Goal: Information Seeking & Learning: Check status

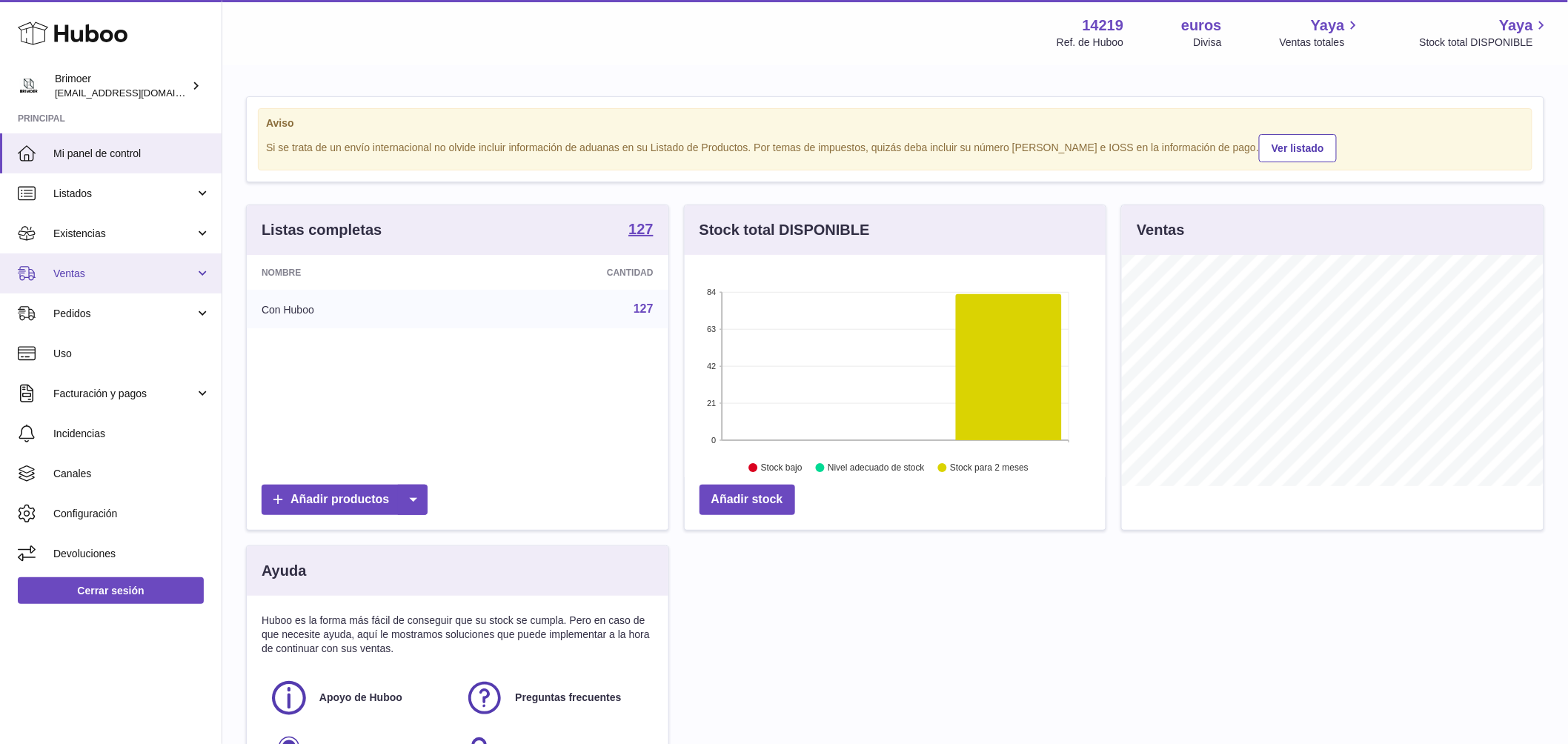
scroll to position [231, 421]
click at [148, 277] on span "Ventas" at bounding box center [124, 273] width 141 height 14
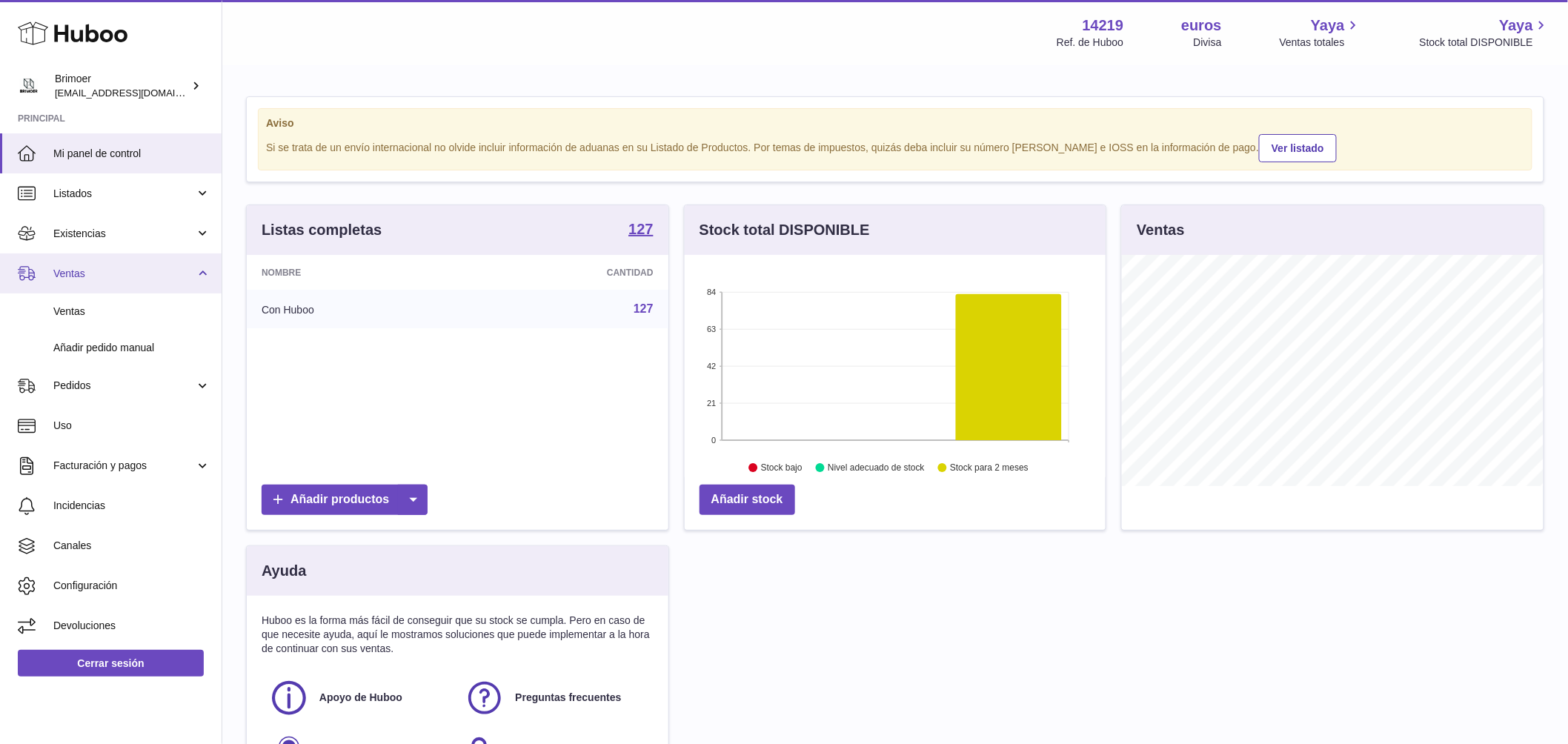
scroll to position [0, 0]
click at [117, 309] on span "Ventas" at bounding box center [131, 311] width 157 height 14
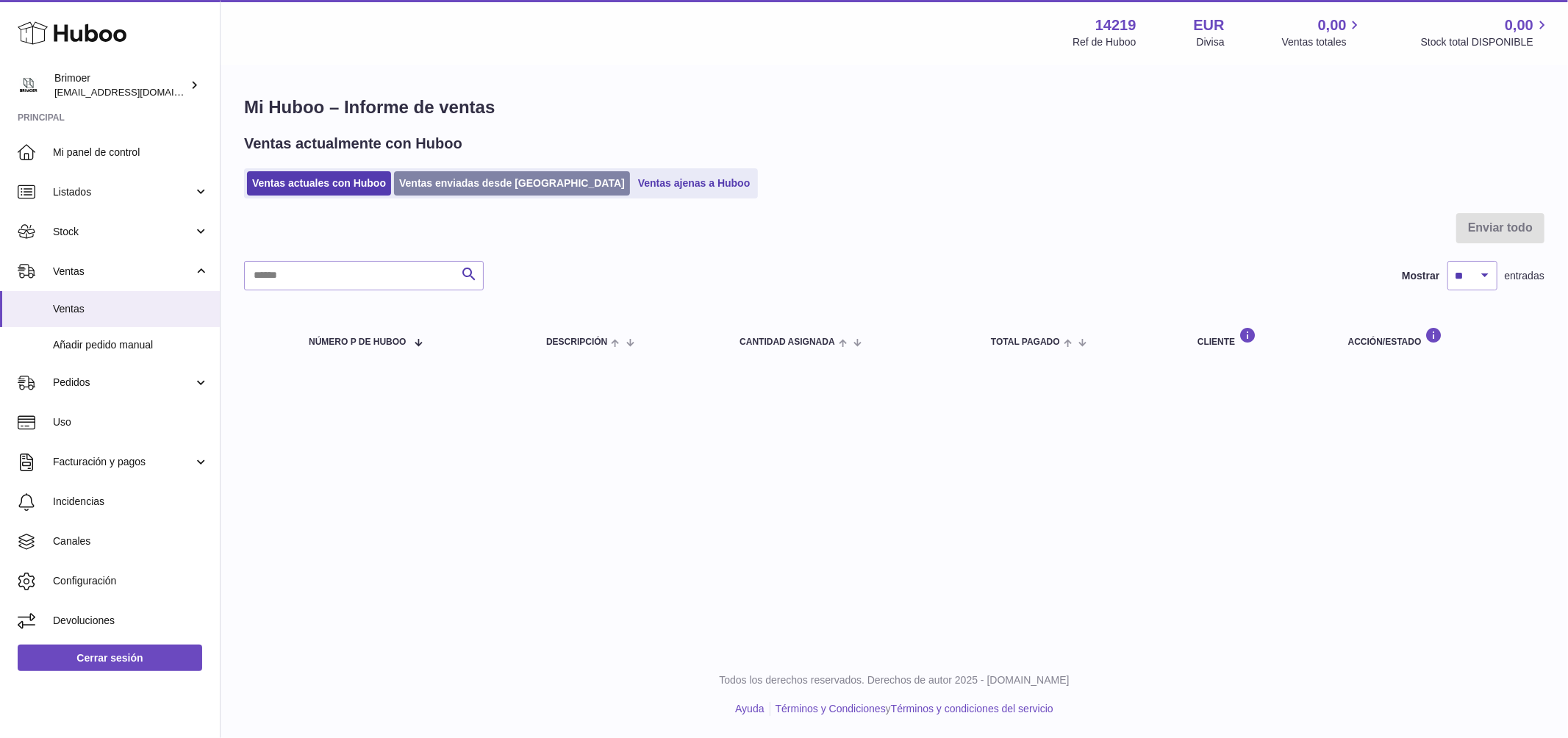
click at [447, 182] on link "Ventas enviadas desde [GEOGRAPHIC_DATA]" at bounding box center [511, 183] width 236 height 24
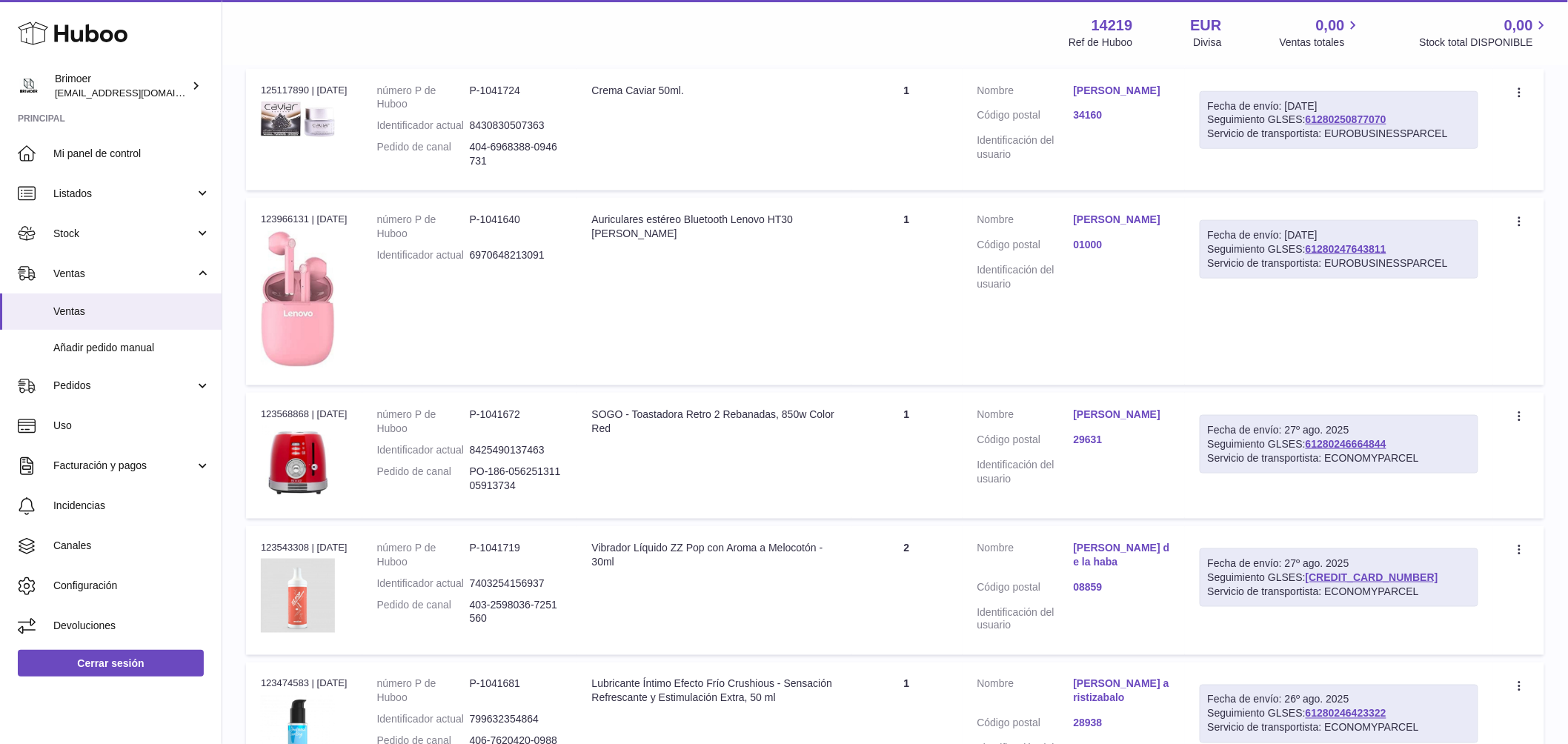
scroll to position [553, 0]
click at [1362, 449] on link "61280246664844" at bounding box center [1345, 443] width 81 height 12
drag, startPoint x: 1399, startPoint y: 450, endPoint x: 1313, endPoint y: 450, distance: 86.0
click at [1313, 450] on div "Fecha de envío: 27º ago. 2025 Seguimiento GLSES: 61280246664844 Servicio de tra…" at bounding box center [1339, 443] width 279 height 59
copy link "61280246664844"
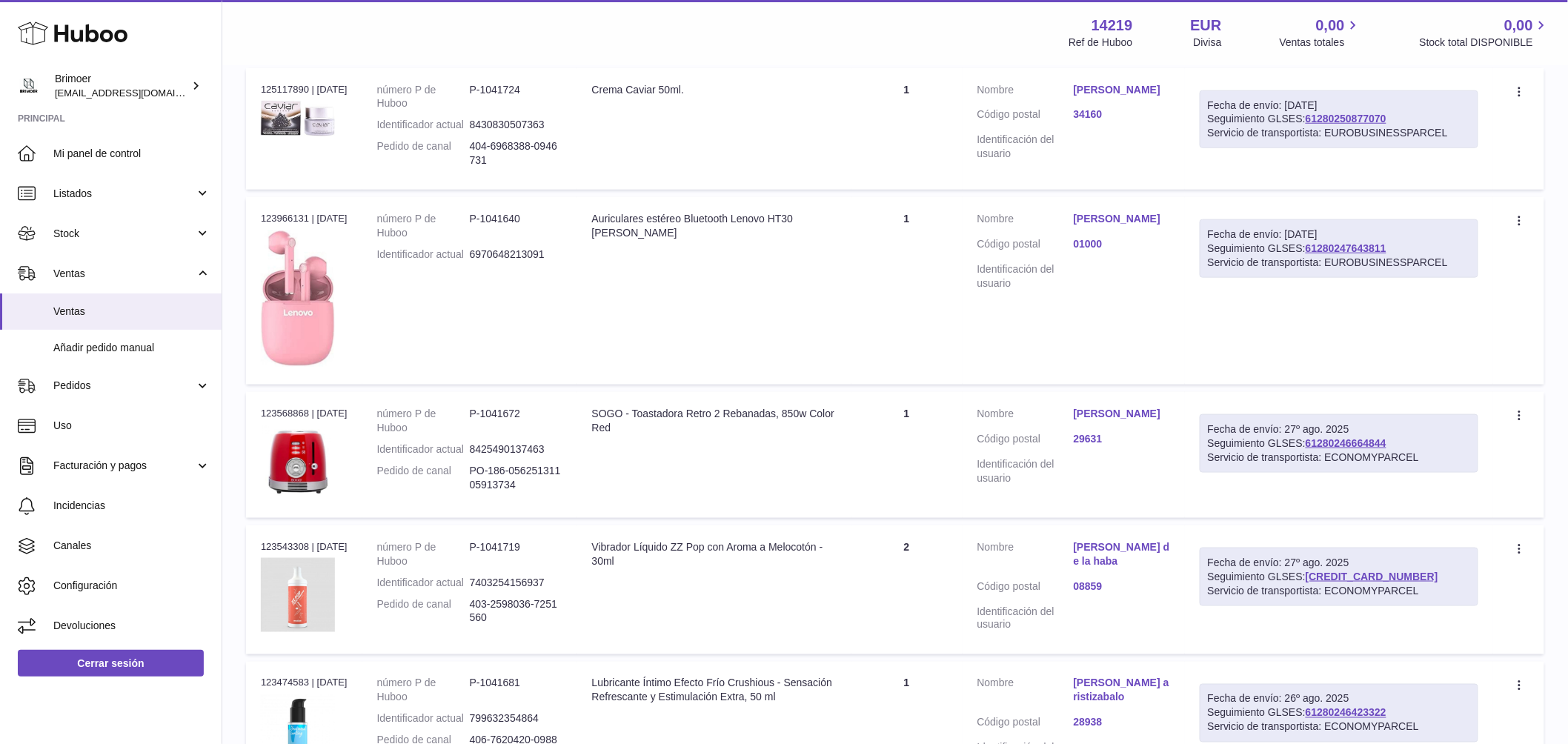
click at [1110, 419] on link "Simona Andrean Hoban" at bounding box center [1122, 414] width 96 height 14
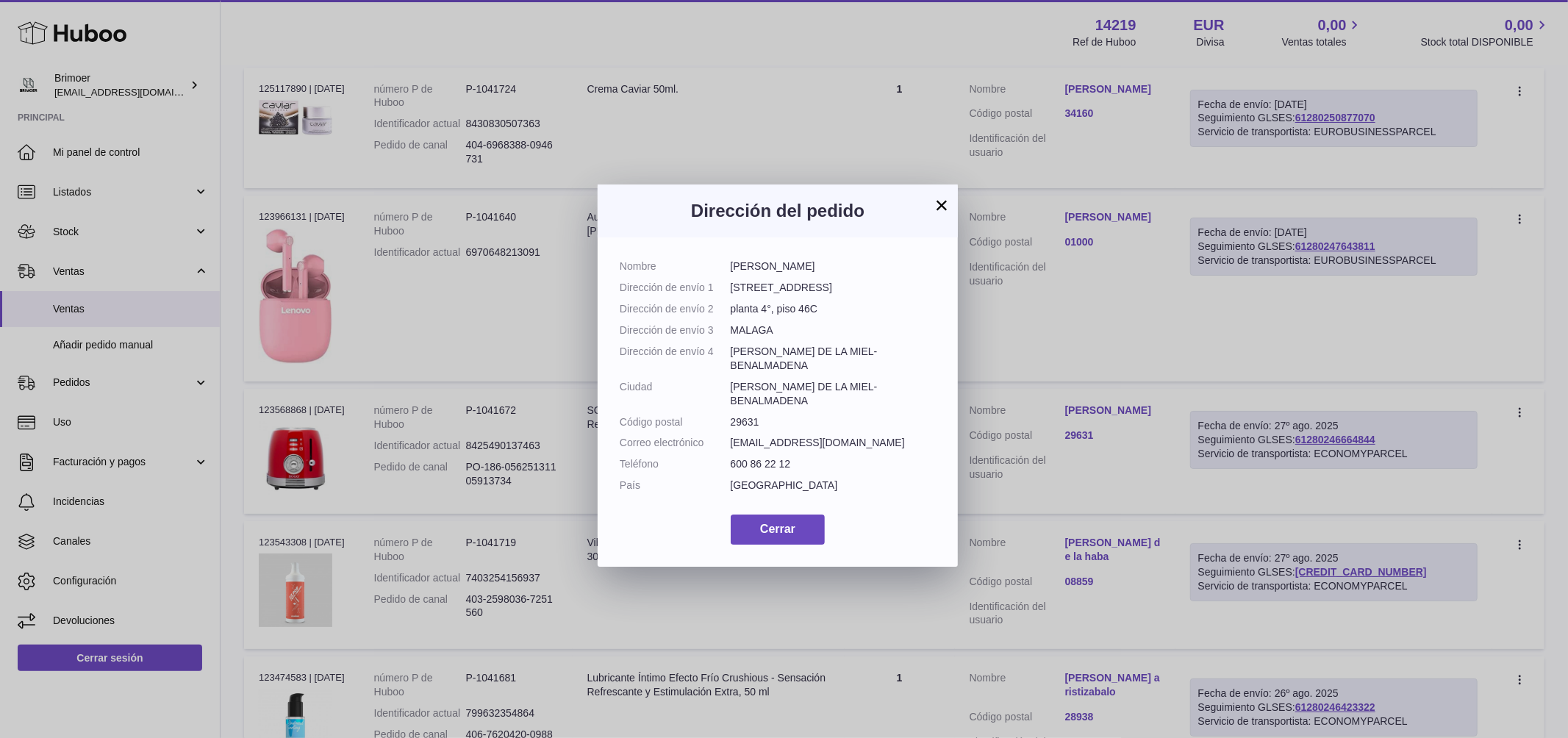
click at [946, 205] on button "×" at bounding box center [942, 205] width 17 height 17
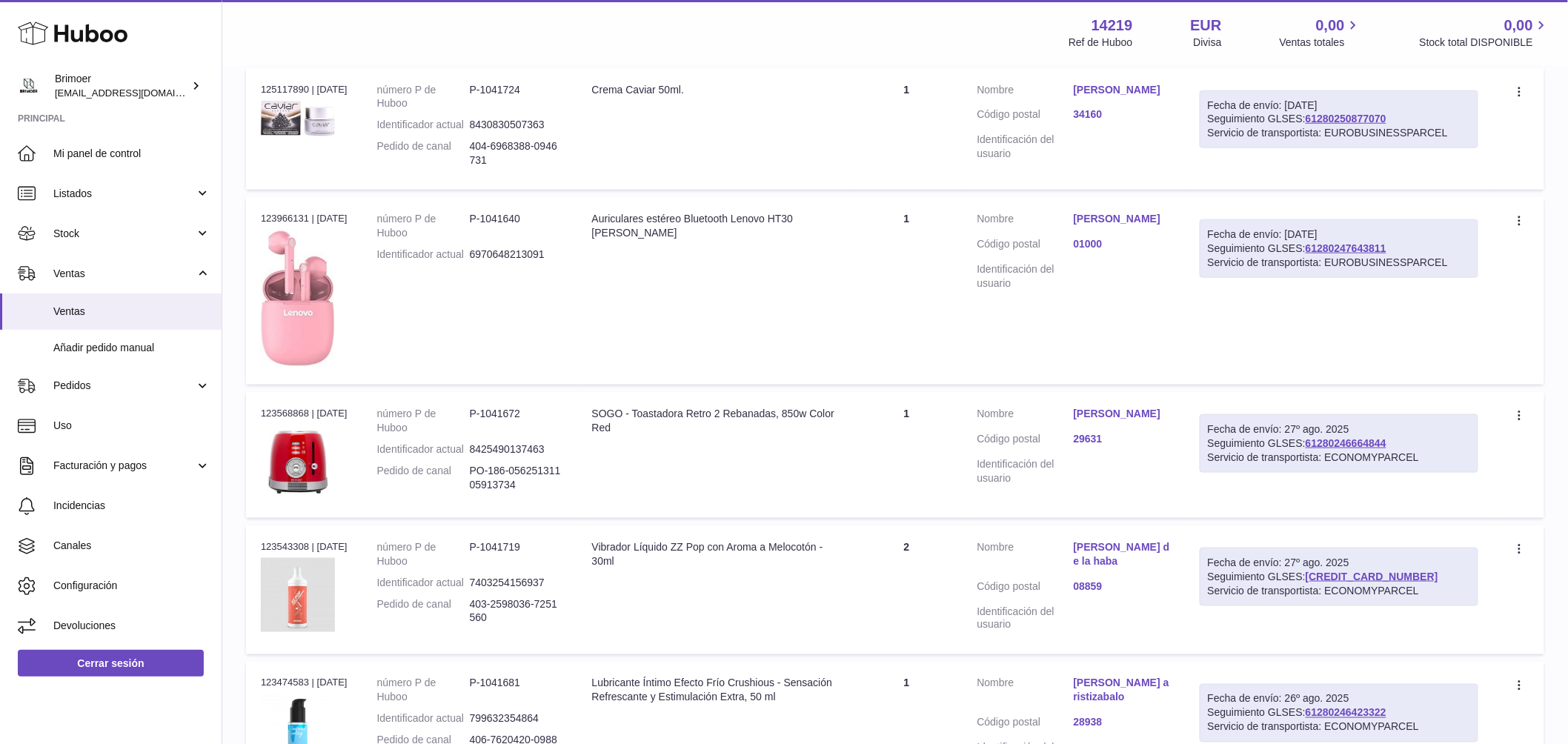
click at [1147, 418] on link "Simona Andrean Hoban" at bounding box center [1122, 414] width 96 height 14
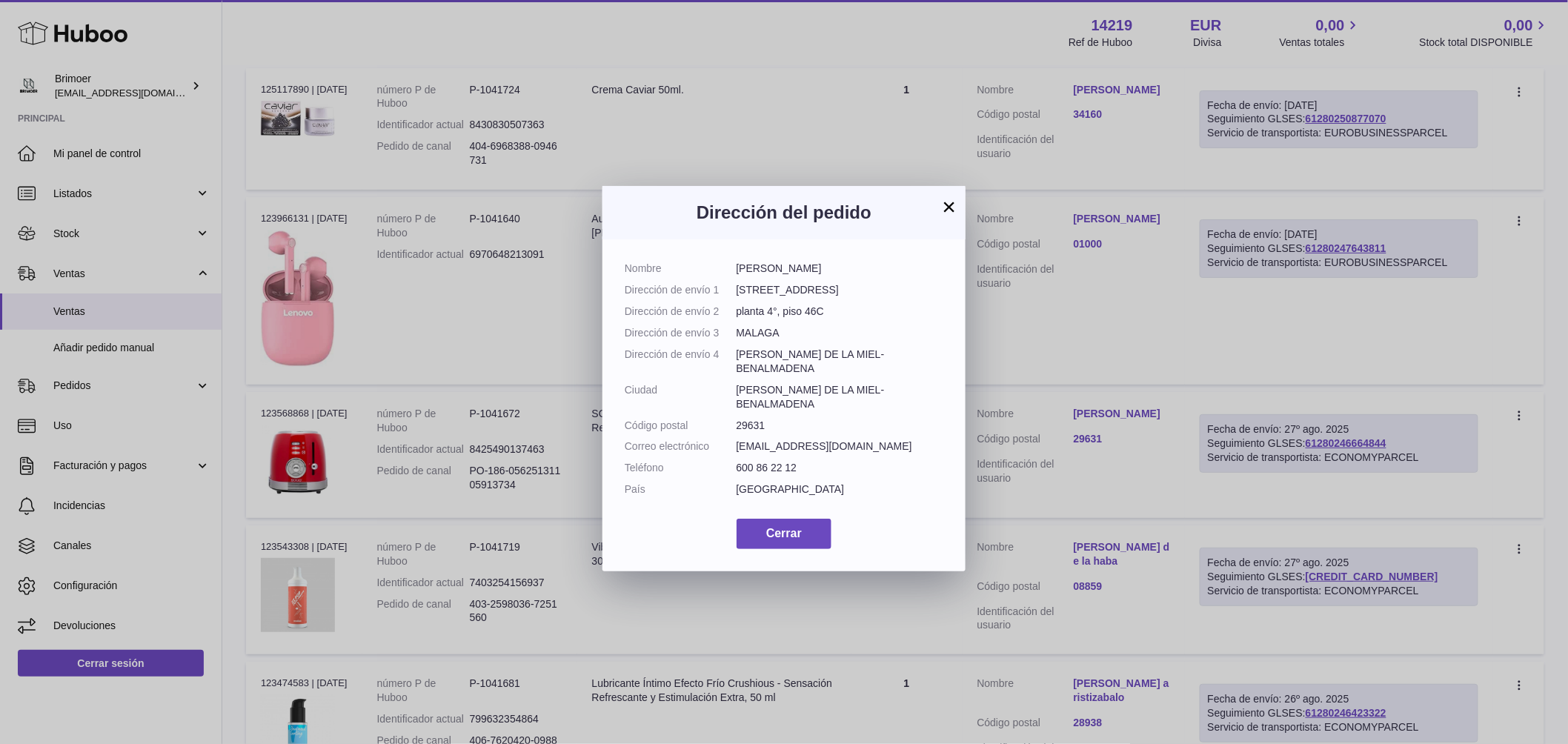
drag, startPoint x: 1069, startPoint y: 463, endPoint x: 1079, endPoint y: 464, distance: 10.0
click at [1069, 464] on div "× Dirección del pedido Nombre Simona Andrean Hoban Dirección de envío 1 AVENIDA…" at bounding box center [784, 372] width 1568 height 744
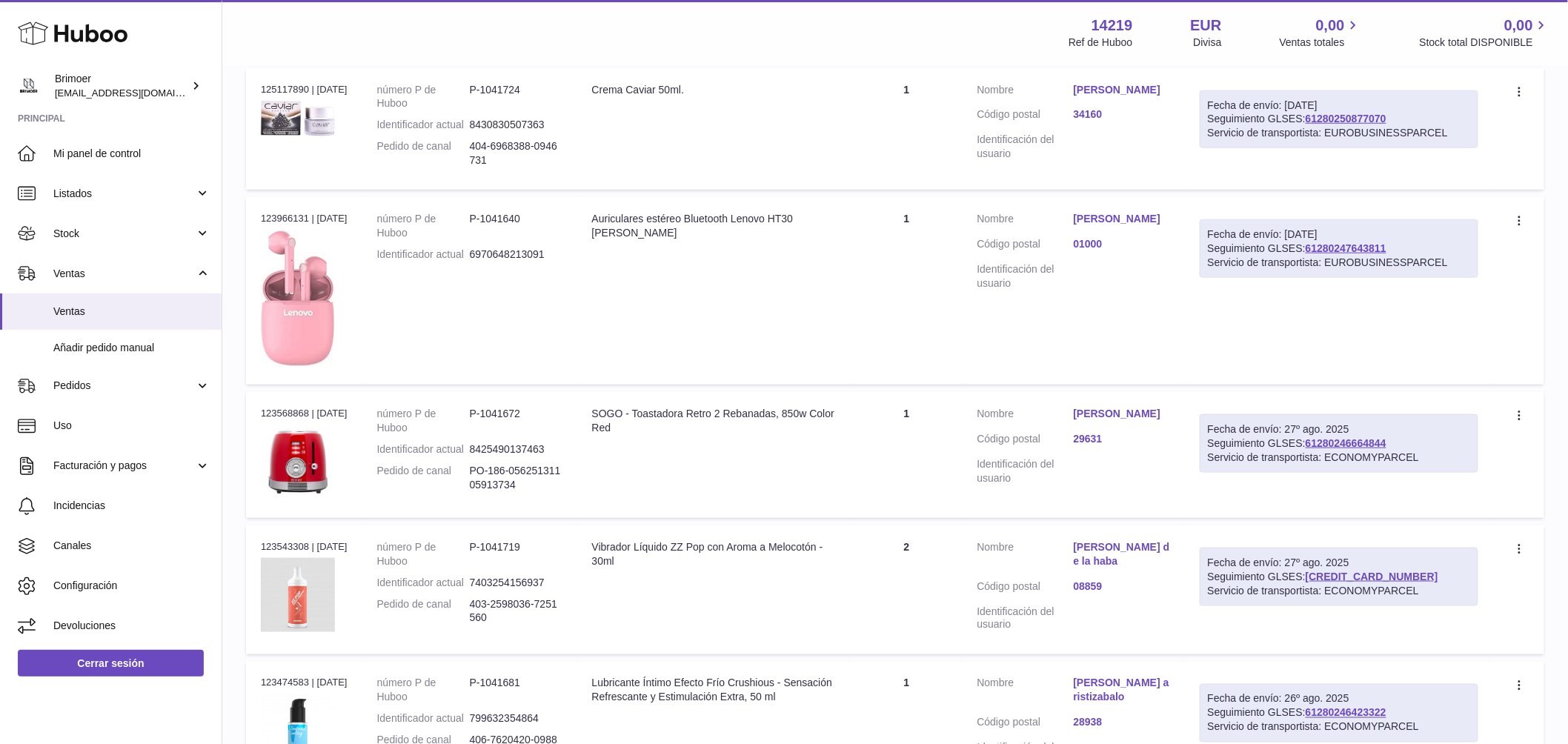
click at [1091, 446] on link "29631" at bounding box center [1122, 439] width 96 height 14
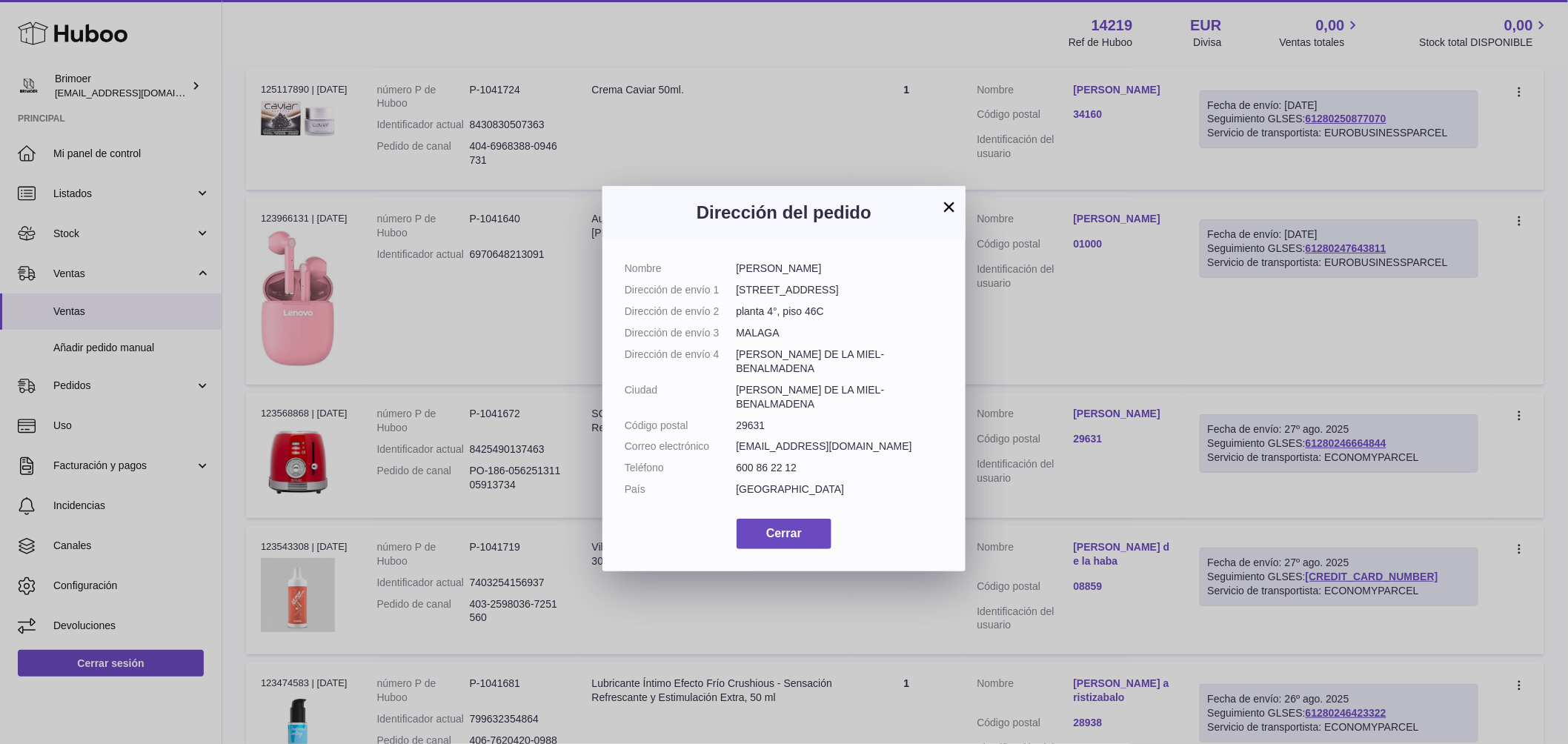
click at [1091, 458] on div "× Dirección del pedido Nombre Simona Andrean Hoban Dirección de envío 1 AVENIDA…" at bounding box center [784, 372] width 1568 height 744
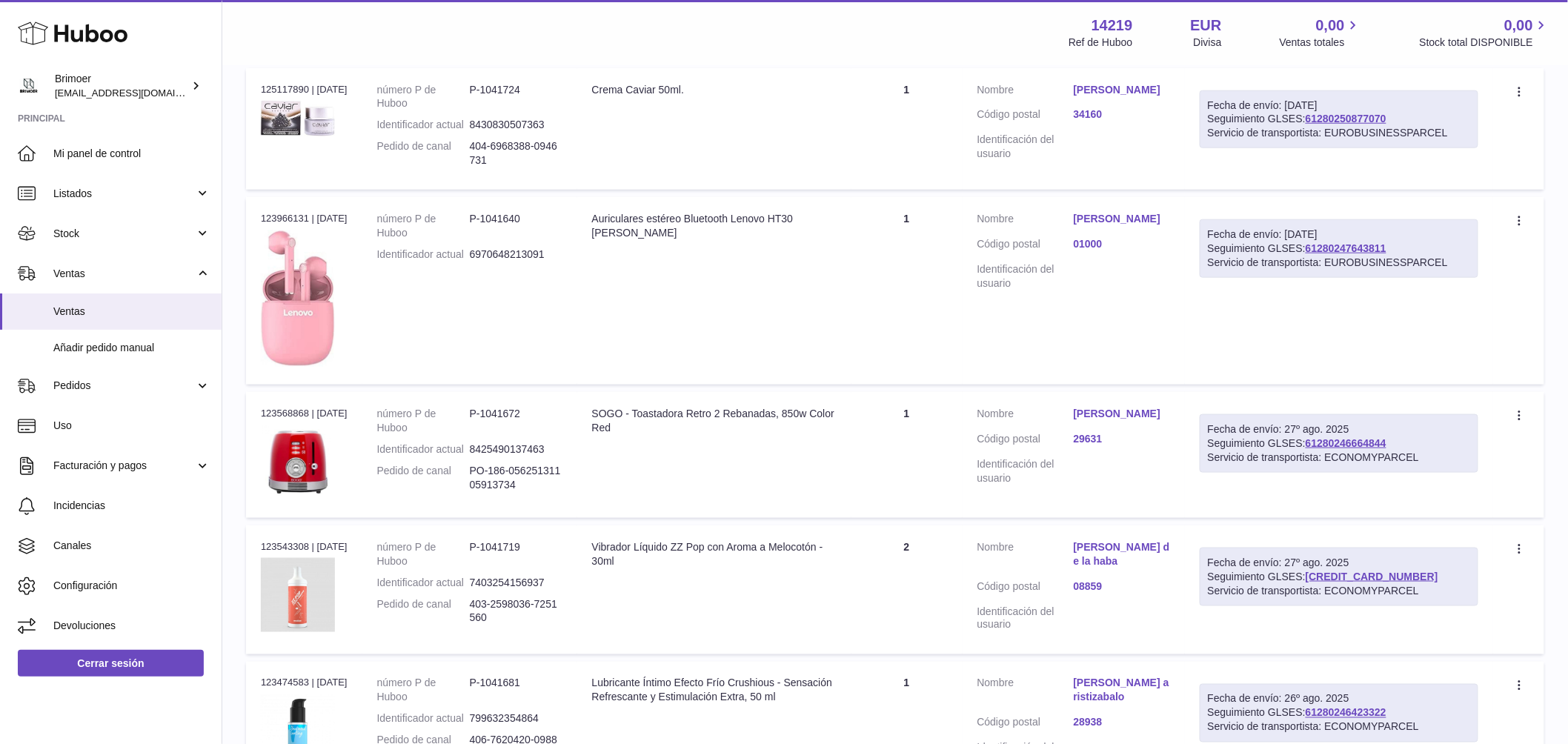
click at [1095, 446] on link "29631" at bounding box center [1122, 439] width 96 height 14
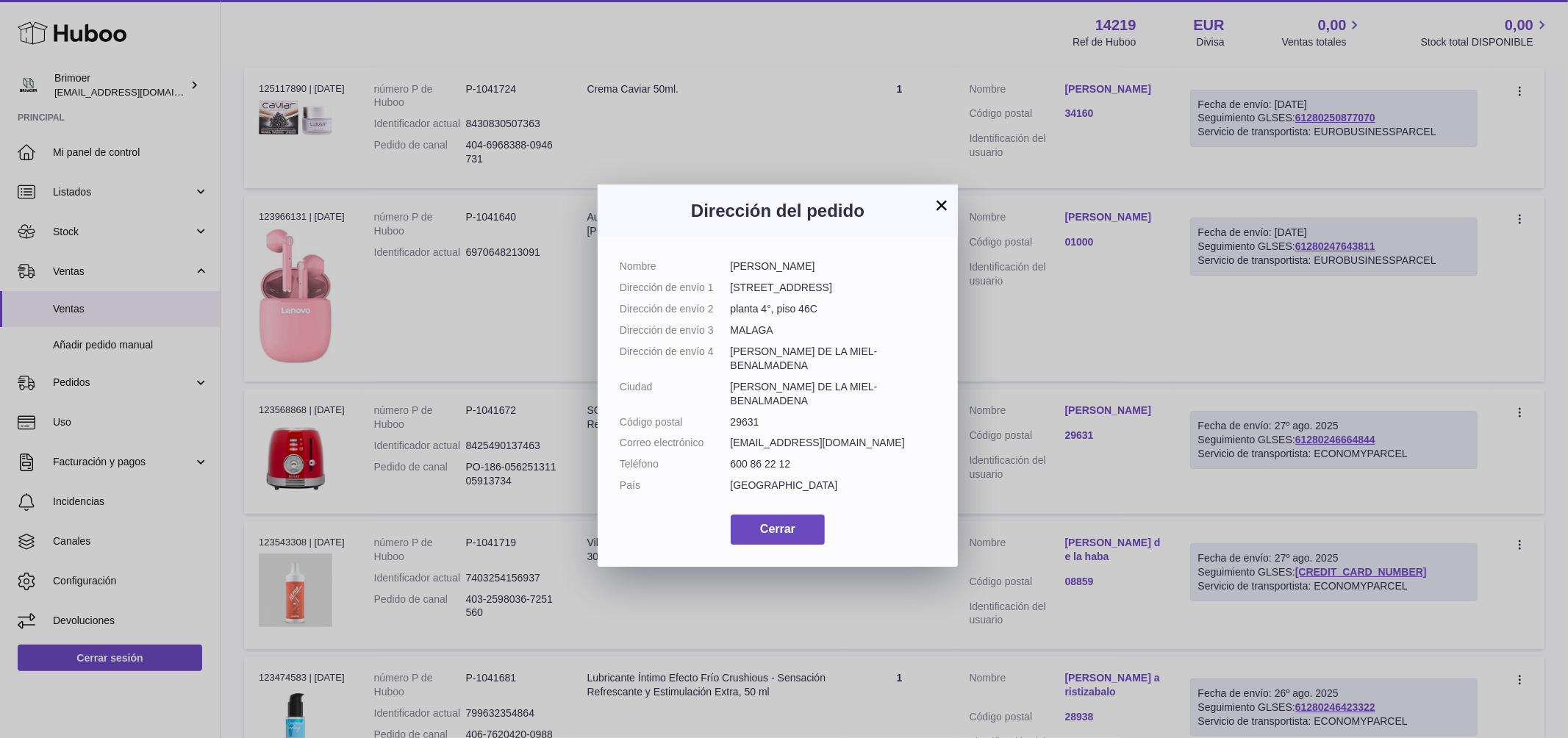
click at [742, 416] on dd "29631" at bounding box center [833, 422] width 206 height 14
copy dd "29631"
click at [944, 207] on button "×" at bounding box center [942, 205] width 17 height 17
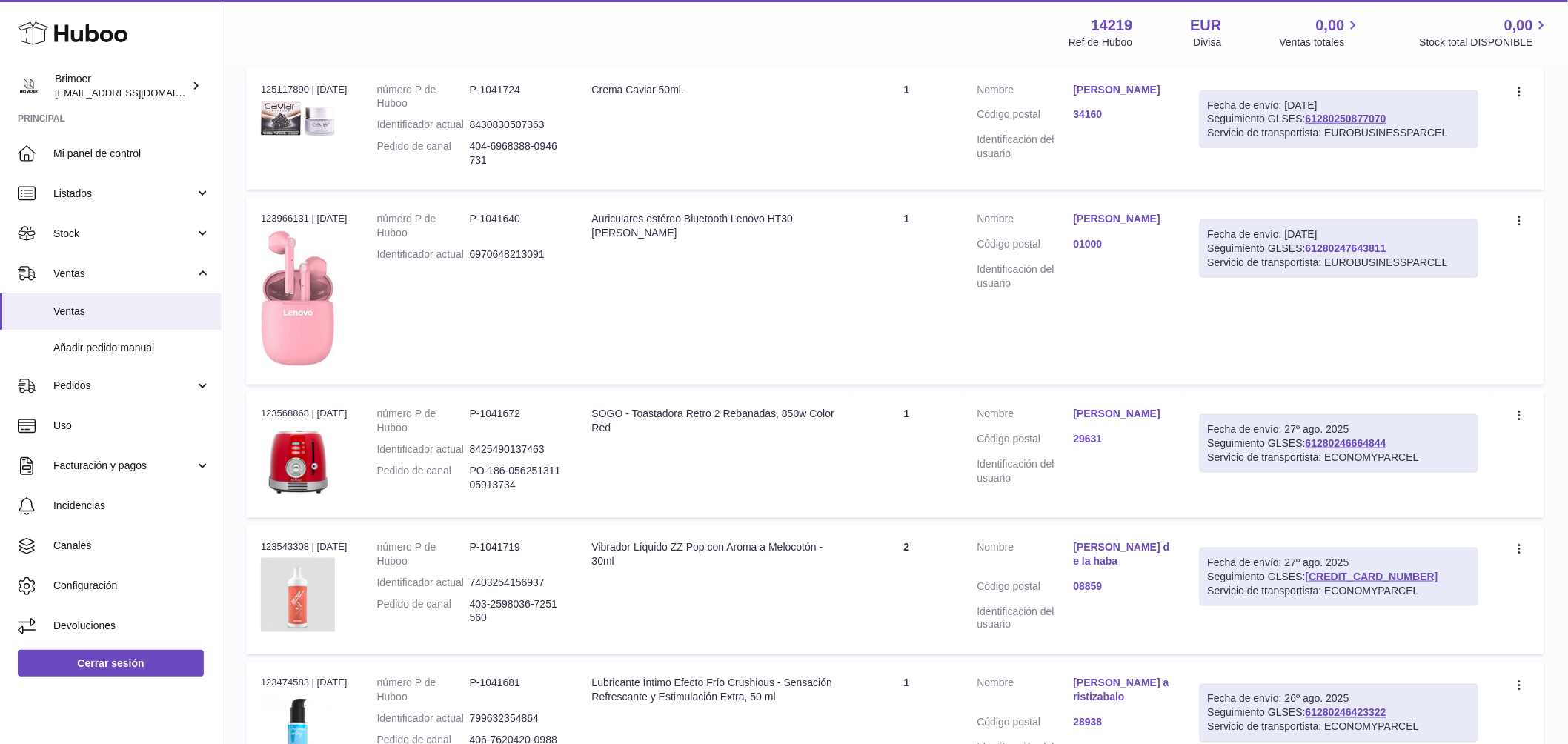
click at [1344, 249] on link "61280247643811" at bounding box center [1345, 248] width 81 height 12
click at [1358, 582] on link "61280246664449" at bounding box center [1371, 577] width 132 height 12
click at [1373, 448] on link "61280246664844" at bounding box center [1345, 443] width 81 height 12
click at [100, 507] on span "Incidencias" at bounding box center [131, 506] width 157 height 14
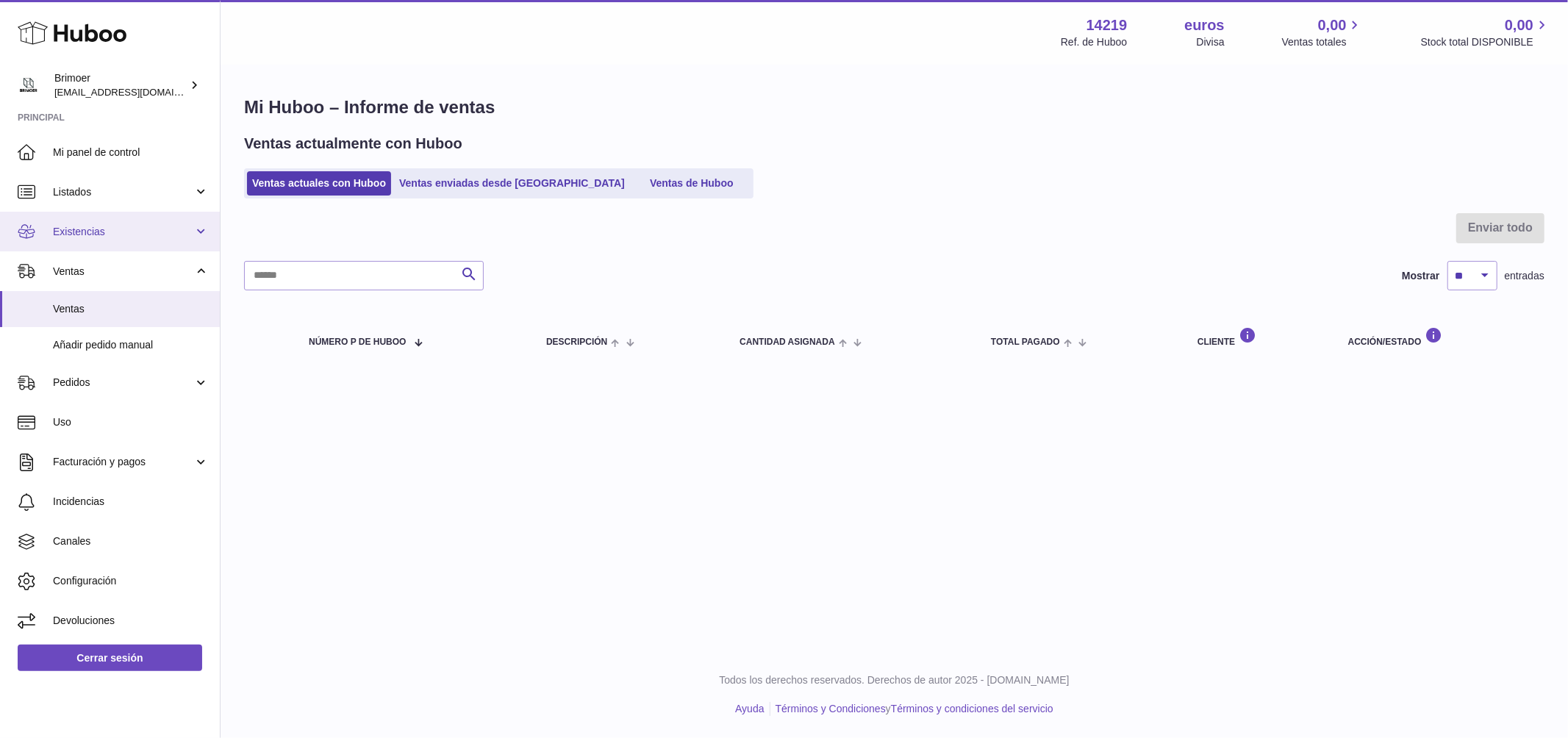
click at [95, 230] on font "Existencias" at bounding box center [79, 232] width 52 height 12
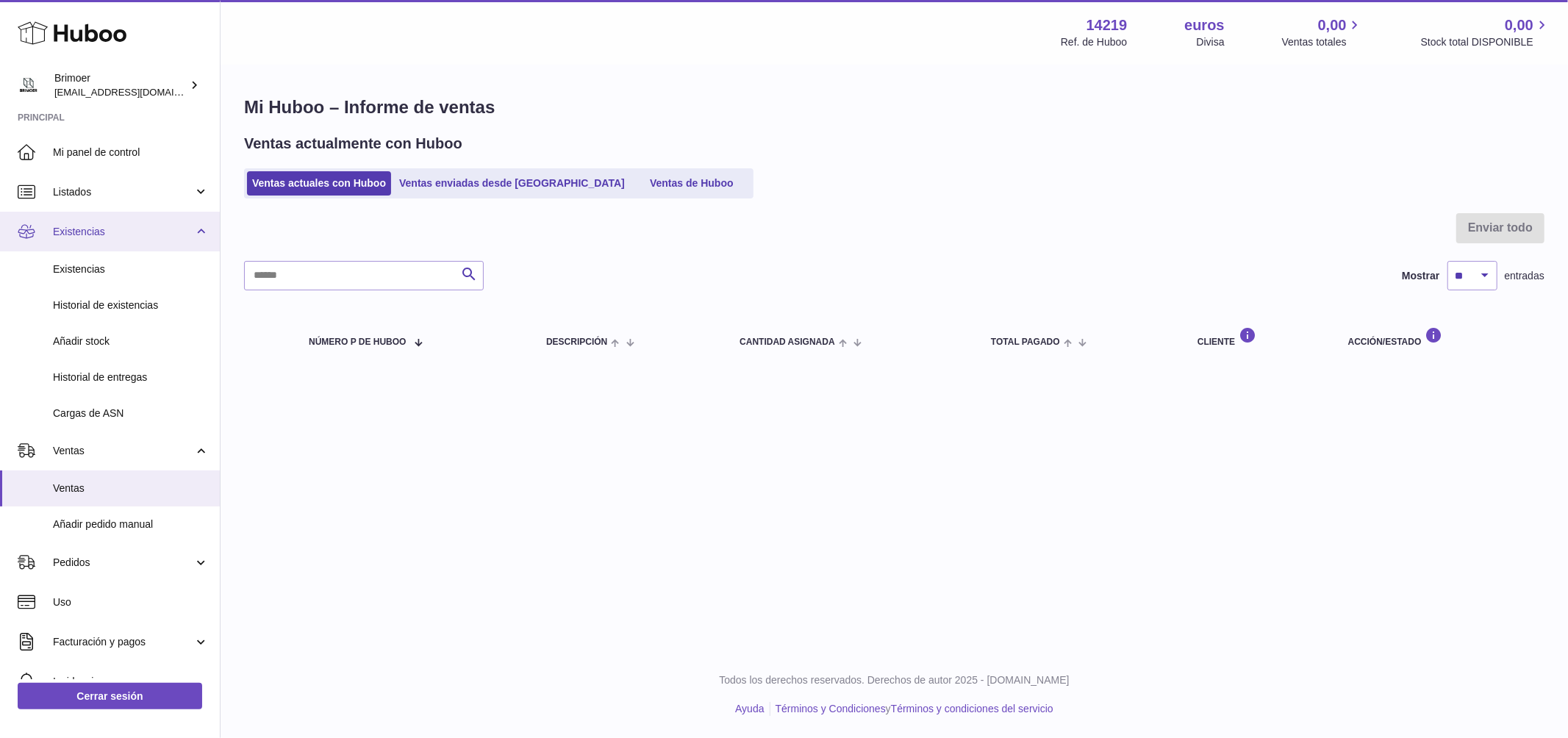
click at [196, 230] on link "Existencias" at bounding box center [110, 231] width 220 height 40
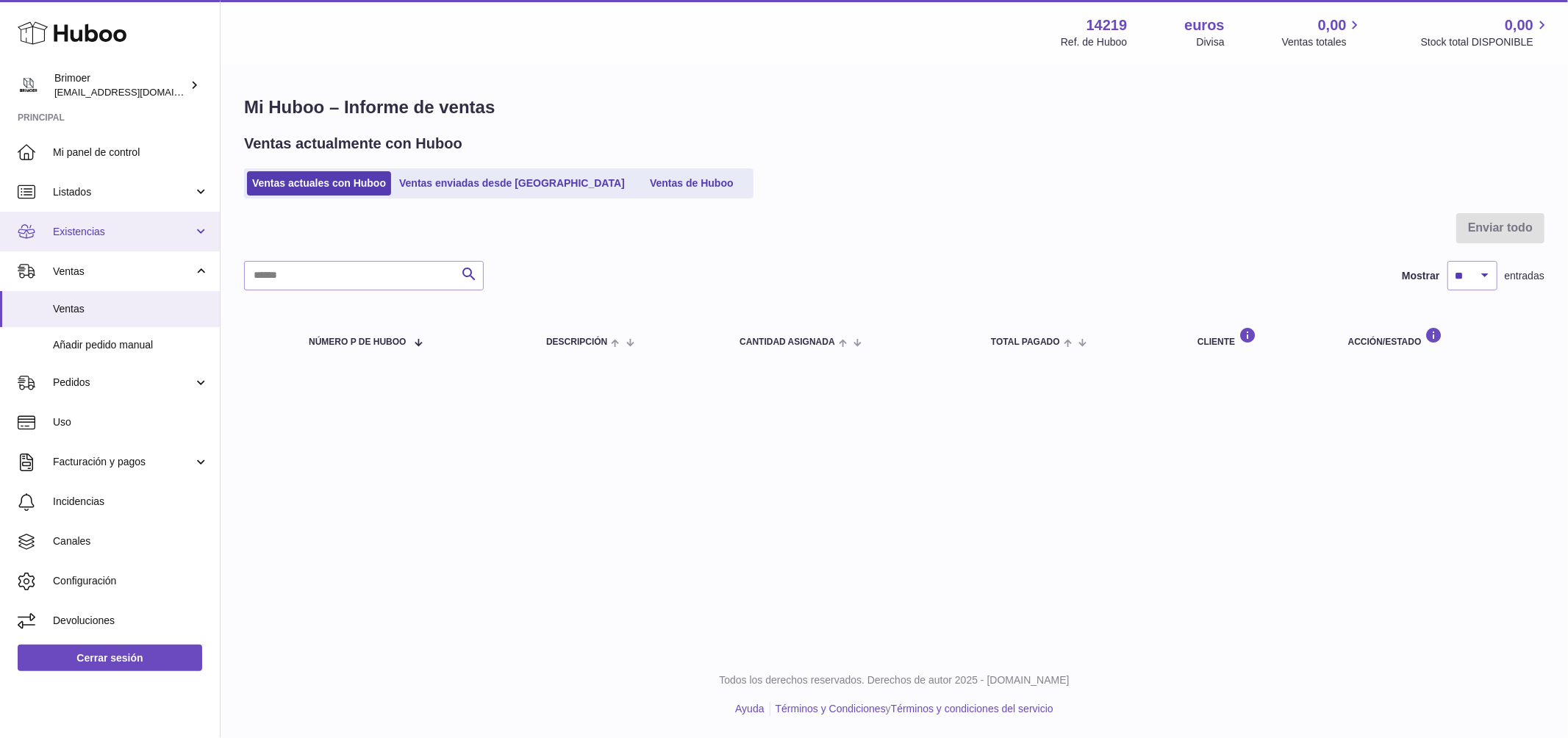
click at [159, 236] on span "Existencias" at bounding box center [123, 232] width 140 height 14
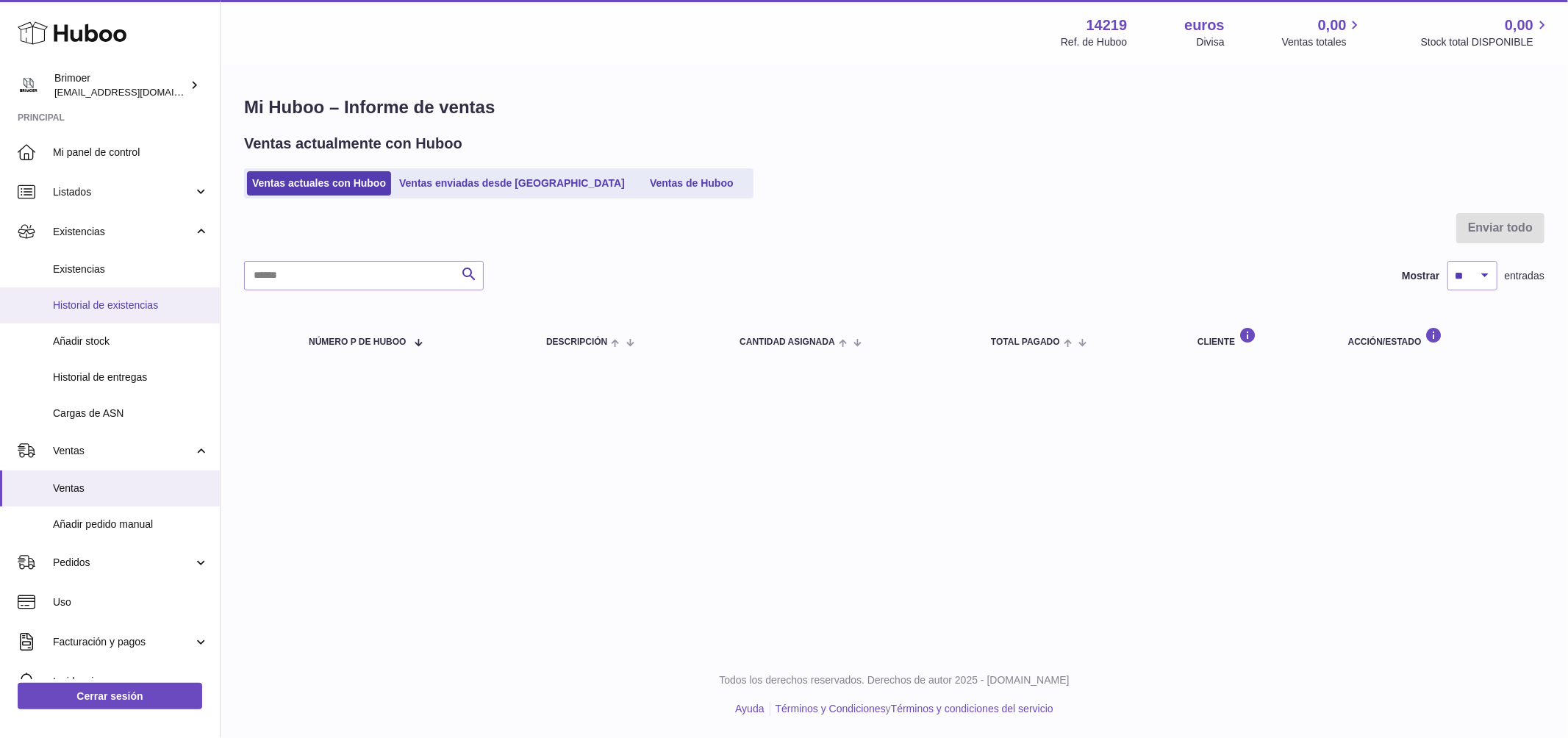
click at [128, 300] on font "Historial de existencias" at bounding box center [105, 305] width 105 height 12
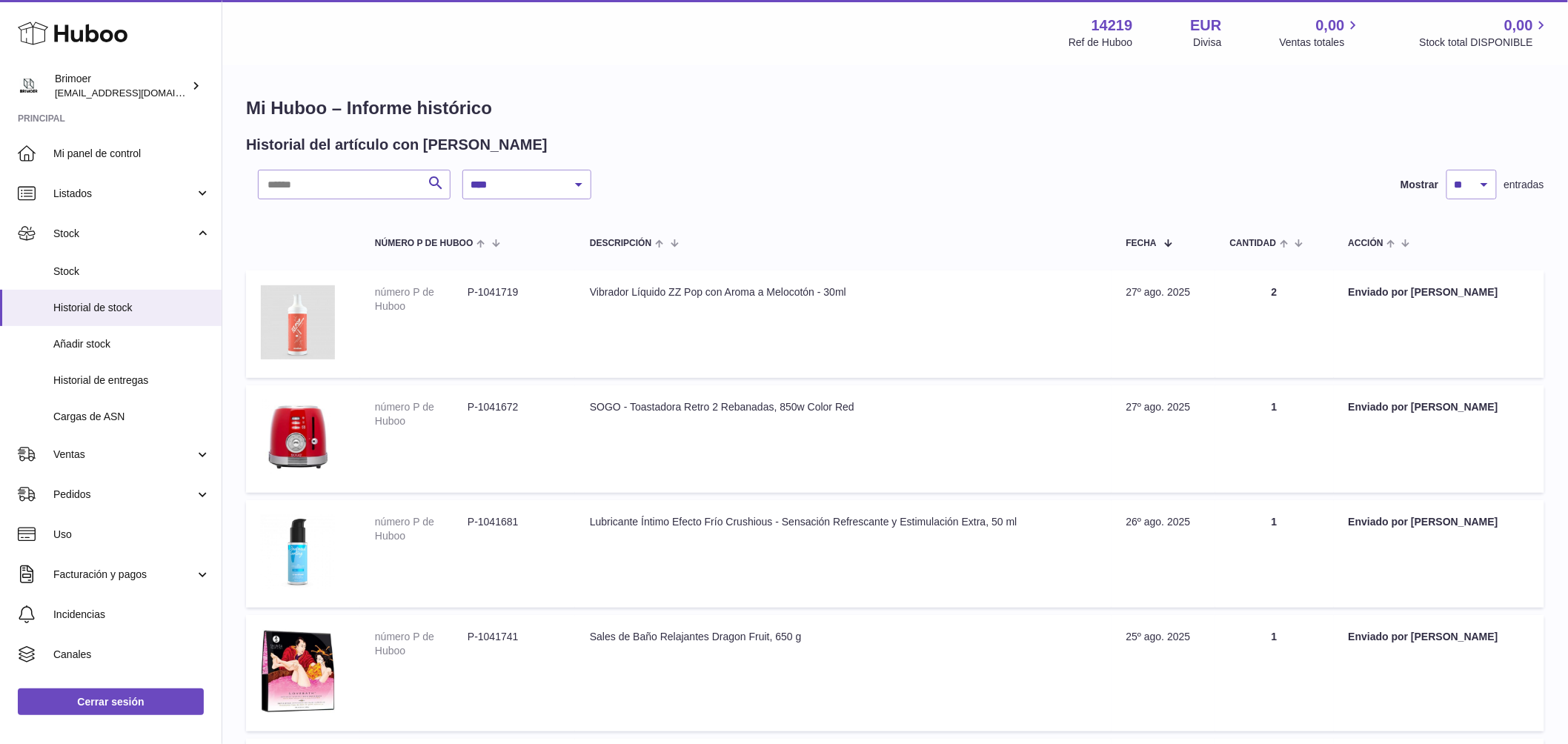
click at [500, 411] on dd "P-1041672" at bounding box center [514, 414] width 93 height 28
click at [500, 410] on dd "P-1041672" at bounding box center [514, 414] width 93 height 28
click at [493, 407] on dd "P-1041672" at bounding box center [514, 414] width 93 height 28
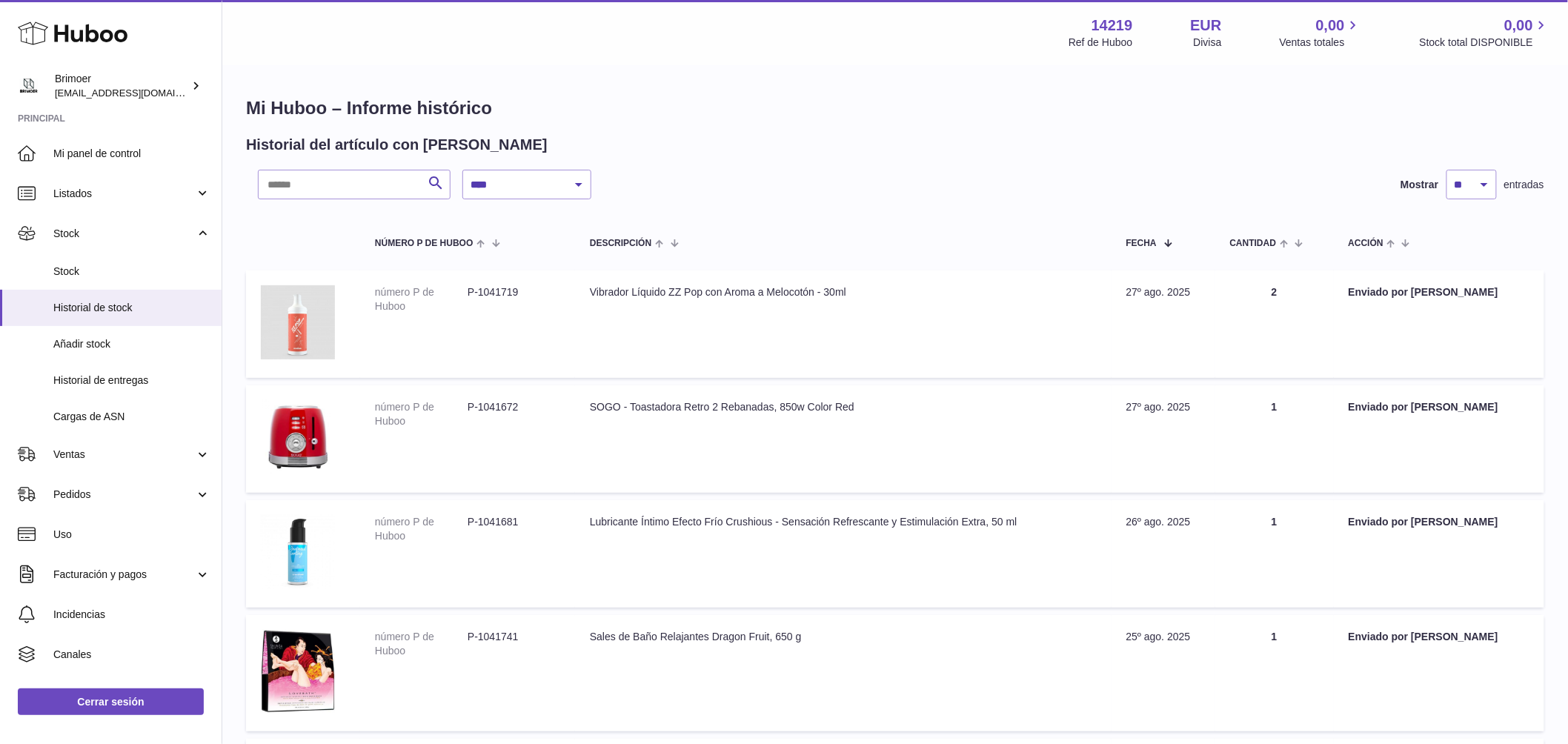
click at [400, 408] on dt "número P de Huboo" at bounding box center [422, 414] width 93 height 28
drag, startPoint x: 865, startPoint y: 407, endPoint x: 1098, endPoint y: 395, distance: 233.3
click at [933, 401] on td "Descripción SOGO - Toastadora Retro 2 Rebanadas, 850w Color Red" at bounding box center [843, 439] width 536 height 108
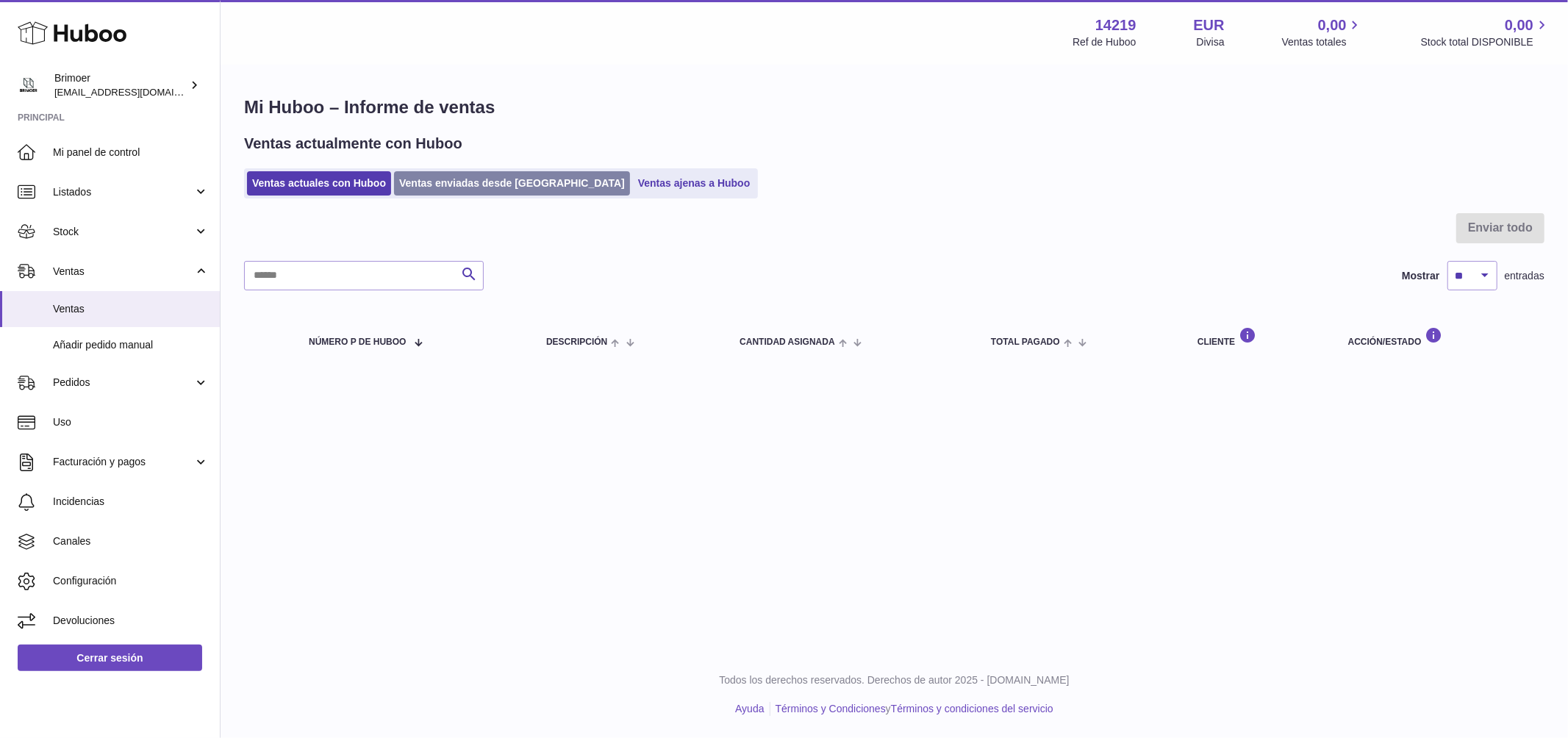
click at [473, 183] on link "Ventas enviadas desde Huboo" at bounding box center [511, 183] width 236 height 24
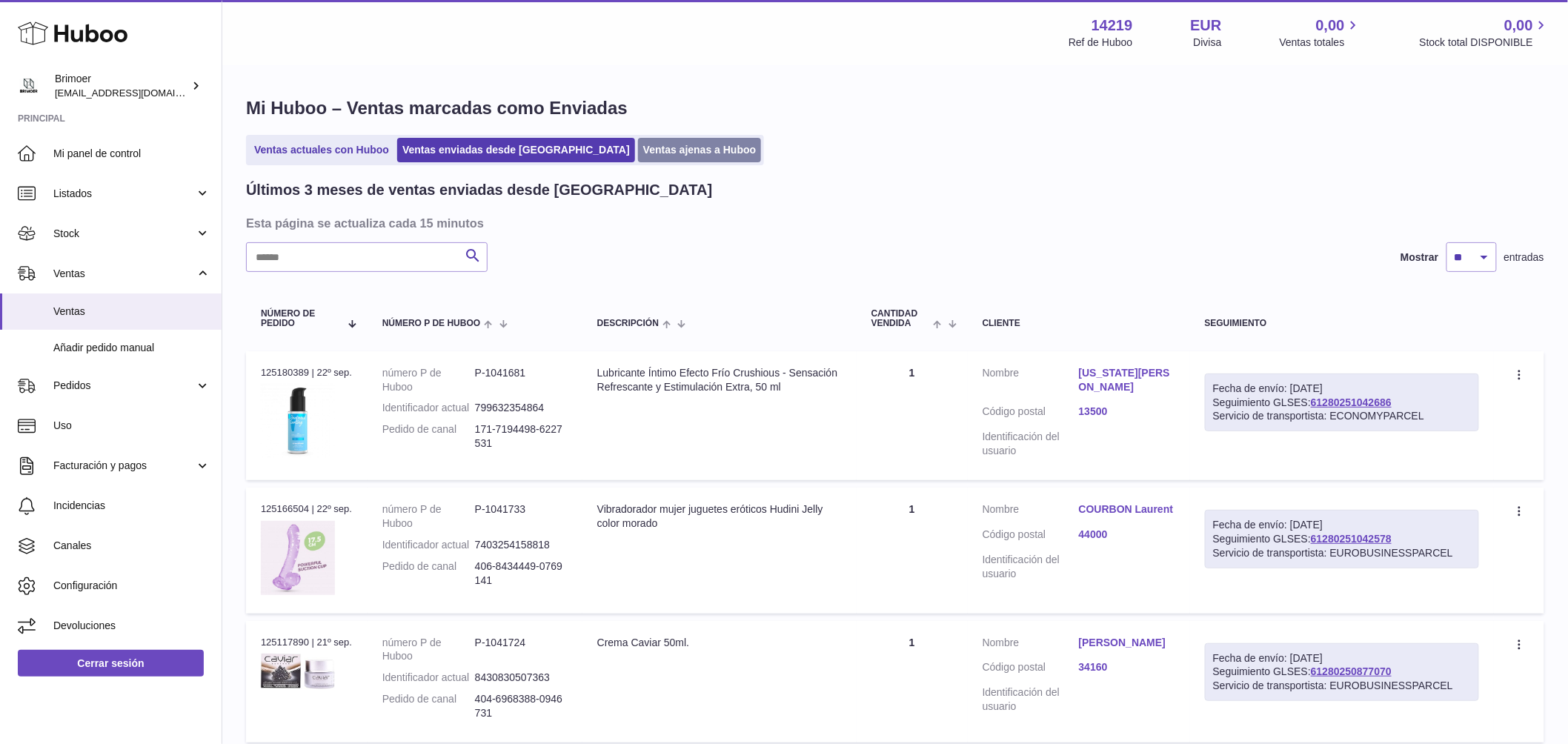
click at [638, 148] on link "Ventas ajenas a Huboo" at bounding box center [699, 150] width 124 height 25
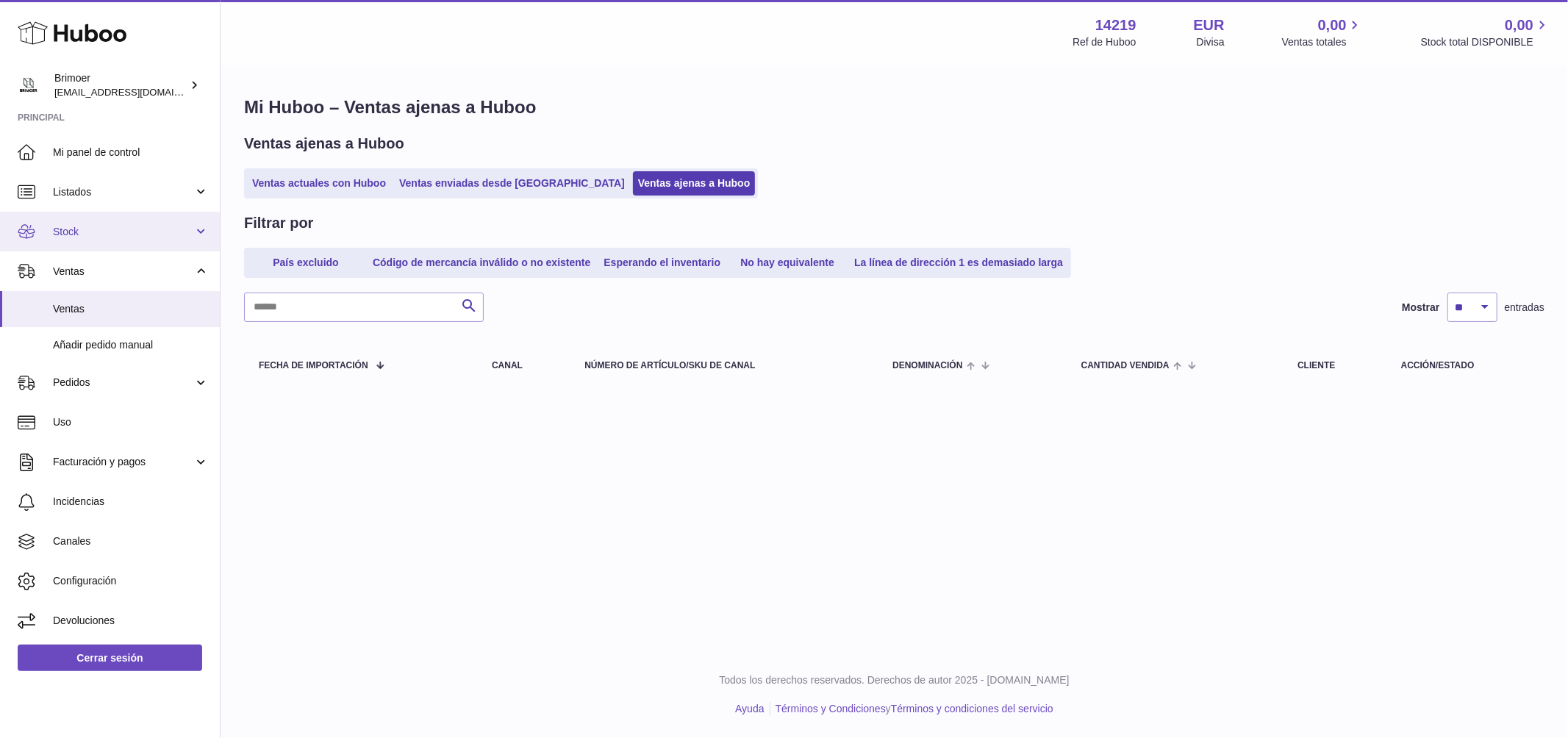
click at [89, 227] on span "Stock" at bounding box center [123, 232] width 140 height 14
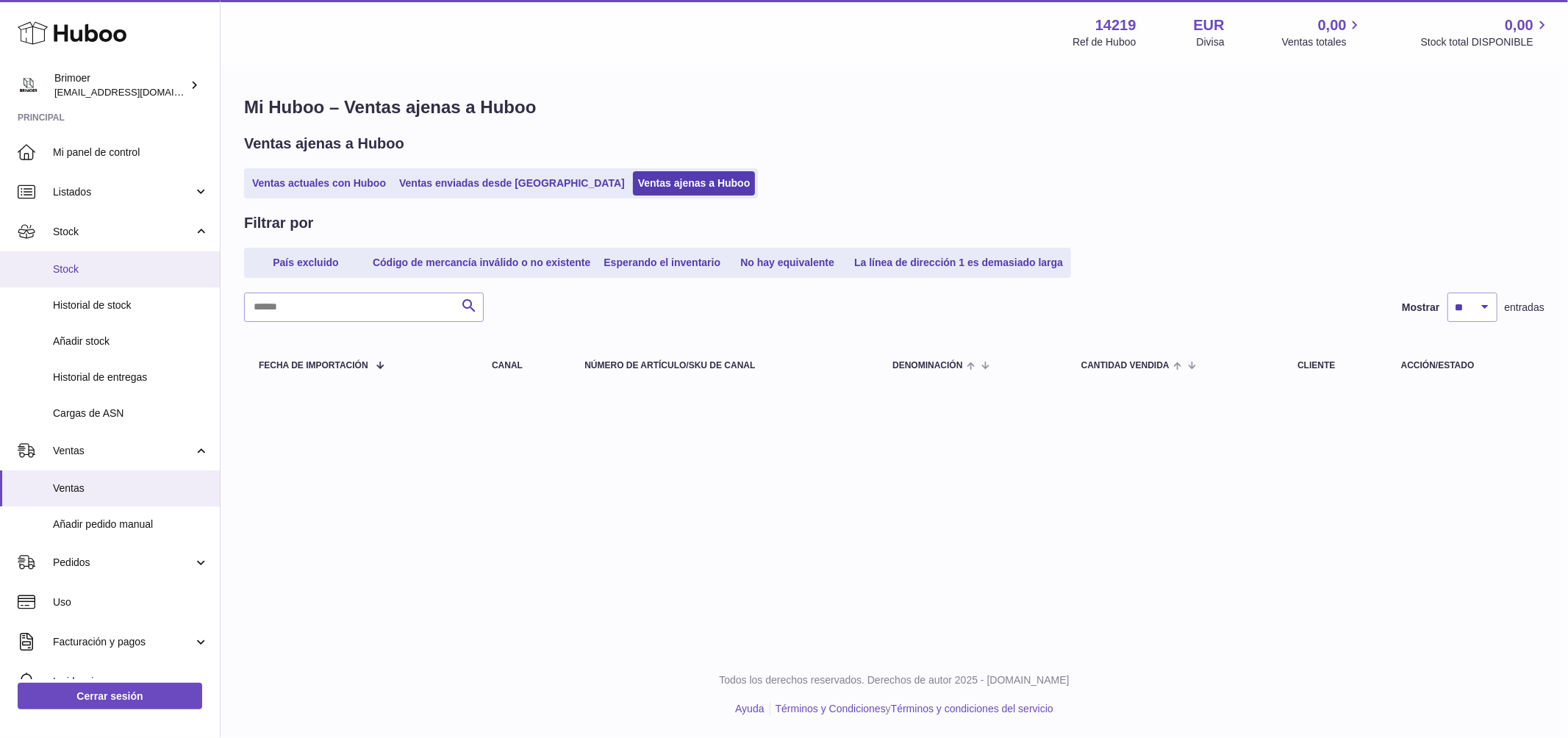
click at [81, 261] on link "Stock" at bounding box center [110, 269] width 220 height 36
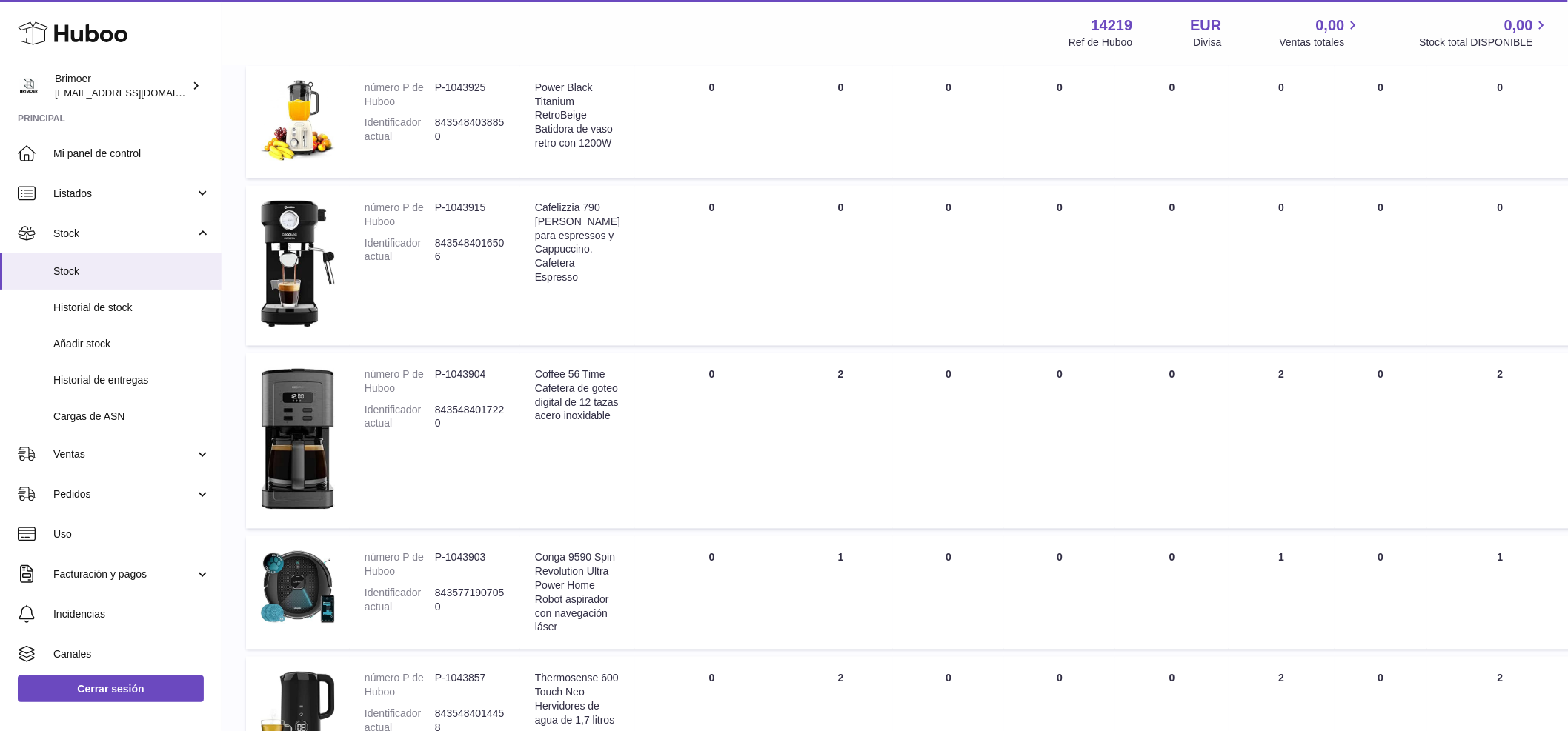
scroll to position [1156, 0]
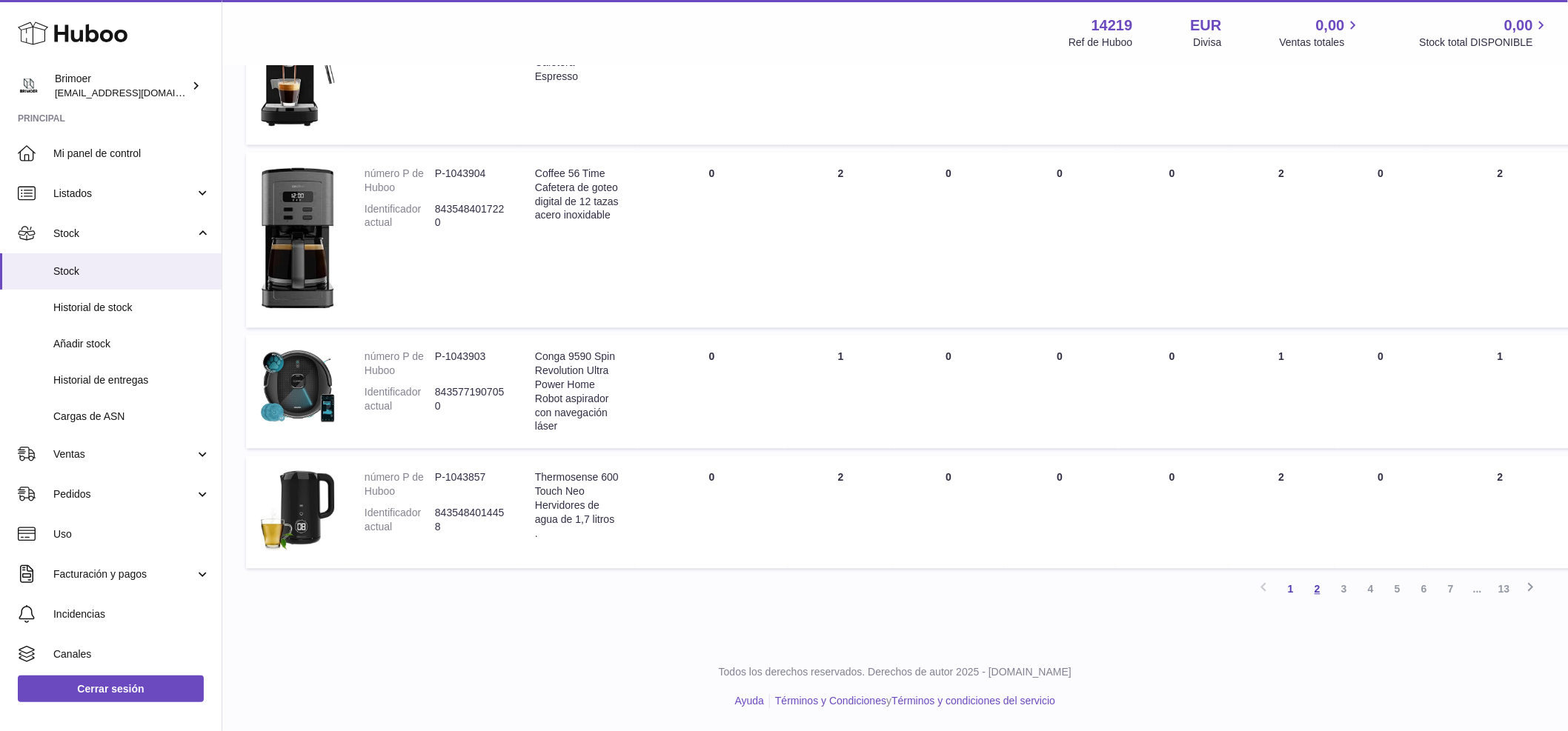
click at [1319, 586] on link "2" at bounding box center [1317, 590] width 26 height 26
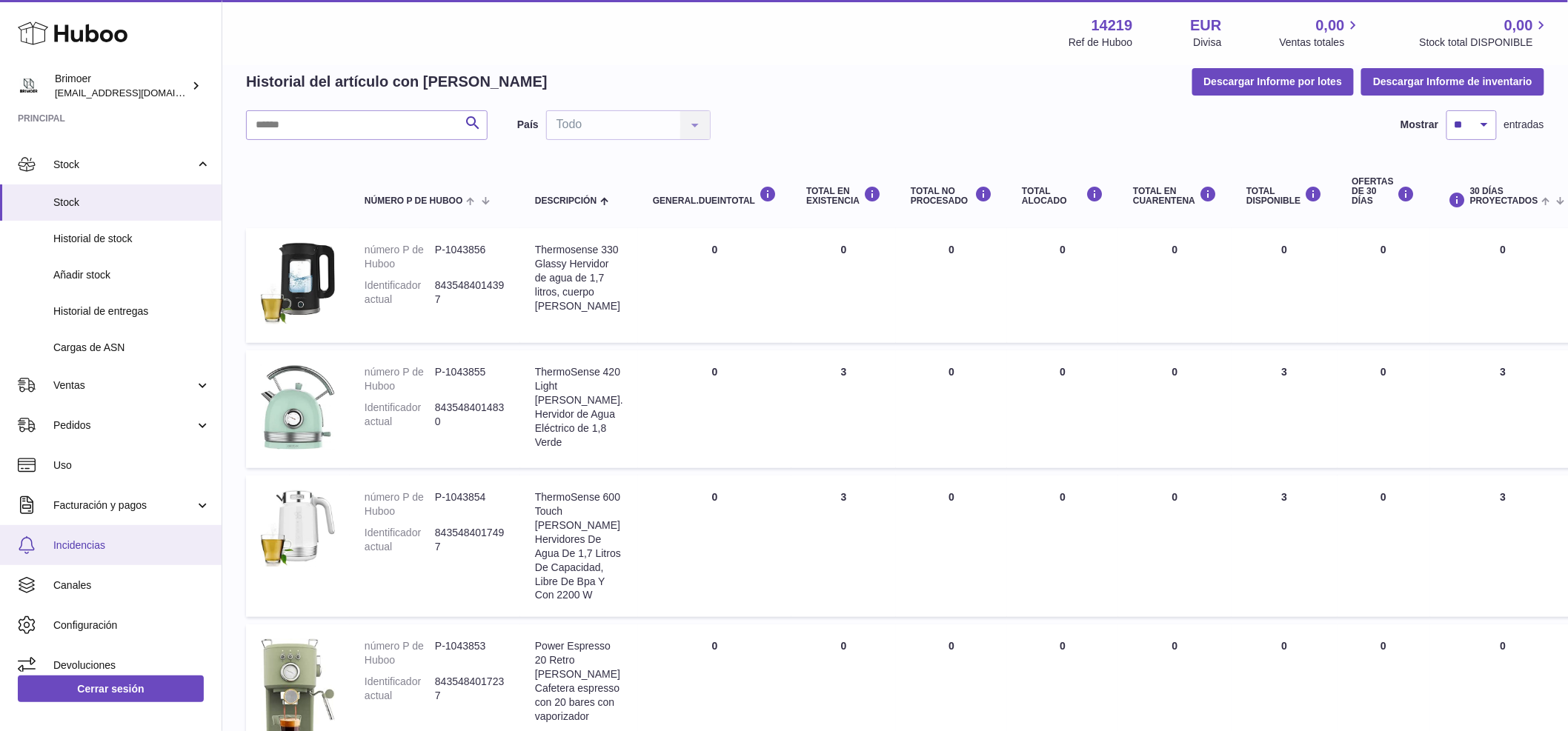
scroll to position [69, 0]
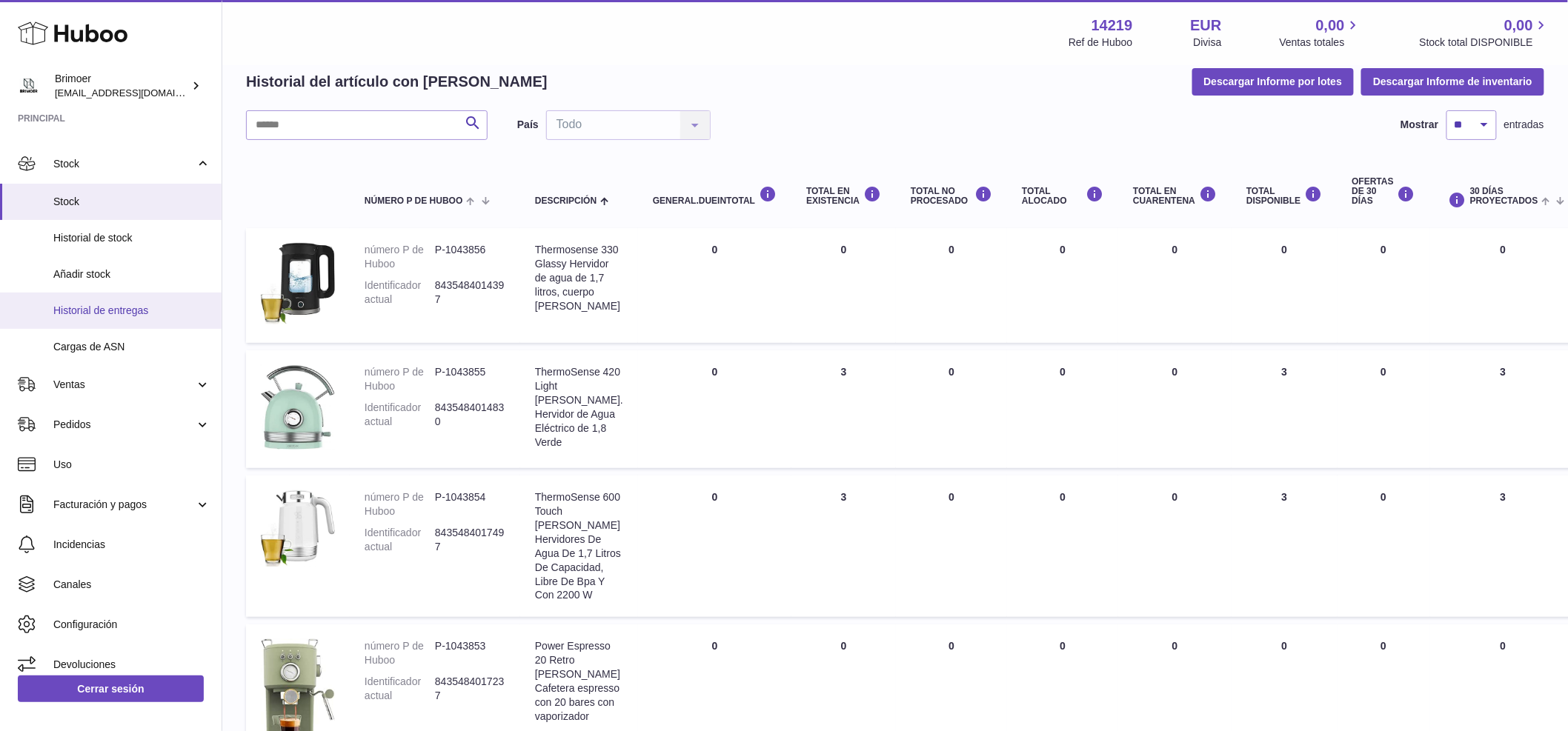
click at [131, 314] on span "Historial de entregas" at bounding box center [131, 311] width 157 height 14
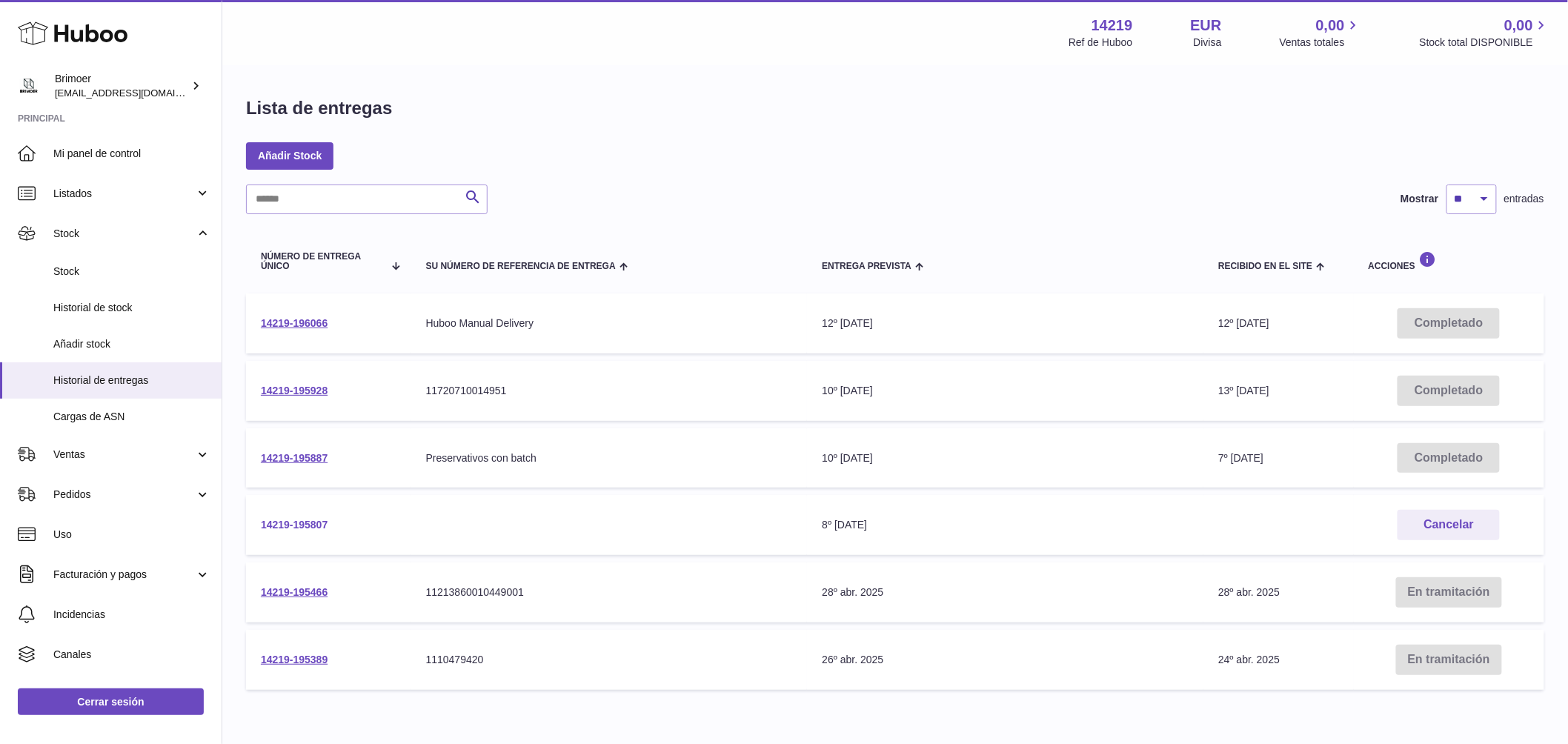
click at [285, 524] on link "14219-195807" at bounding box center [294, 525] width 67 height 12
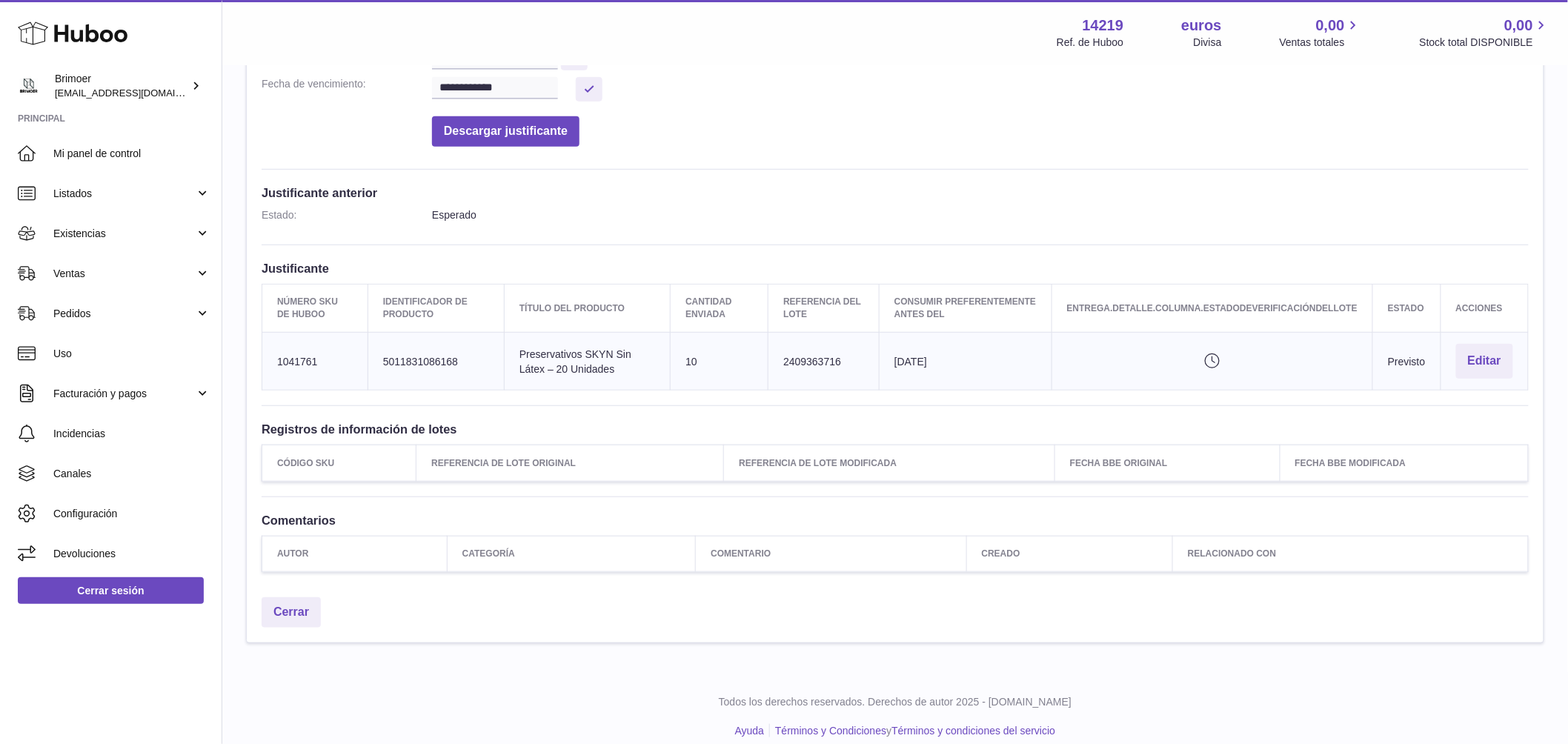
scroll to position [286, 0]
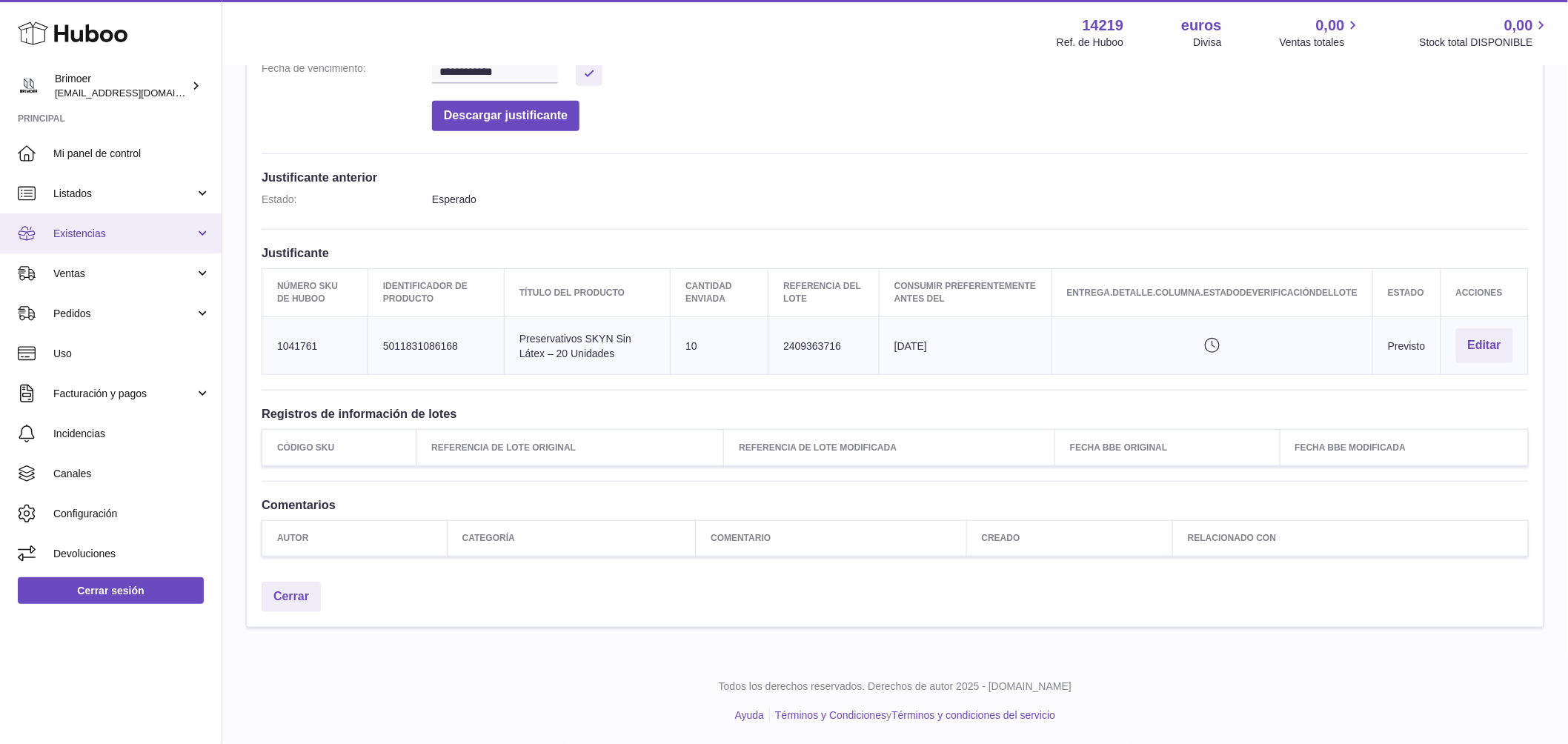
click at [167, 233] on span "Existencias" at bounding box center [124, 234] width 141 height 14
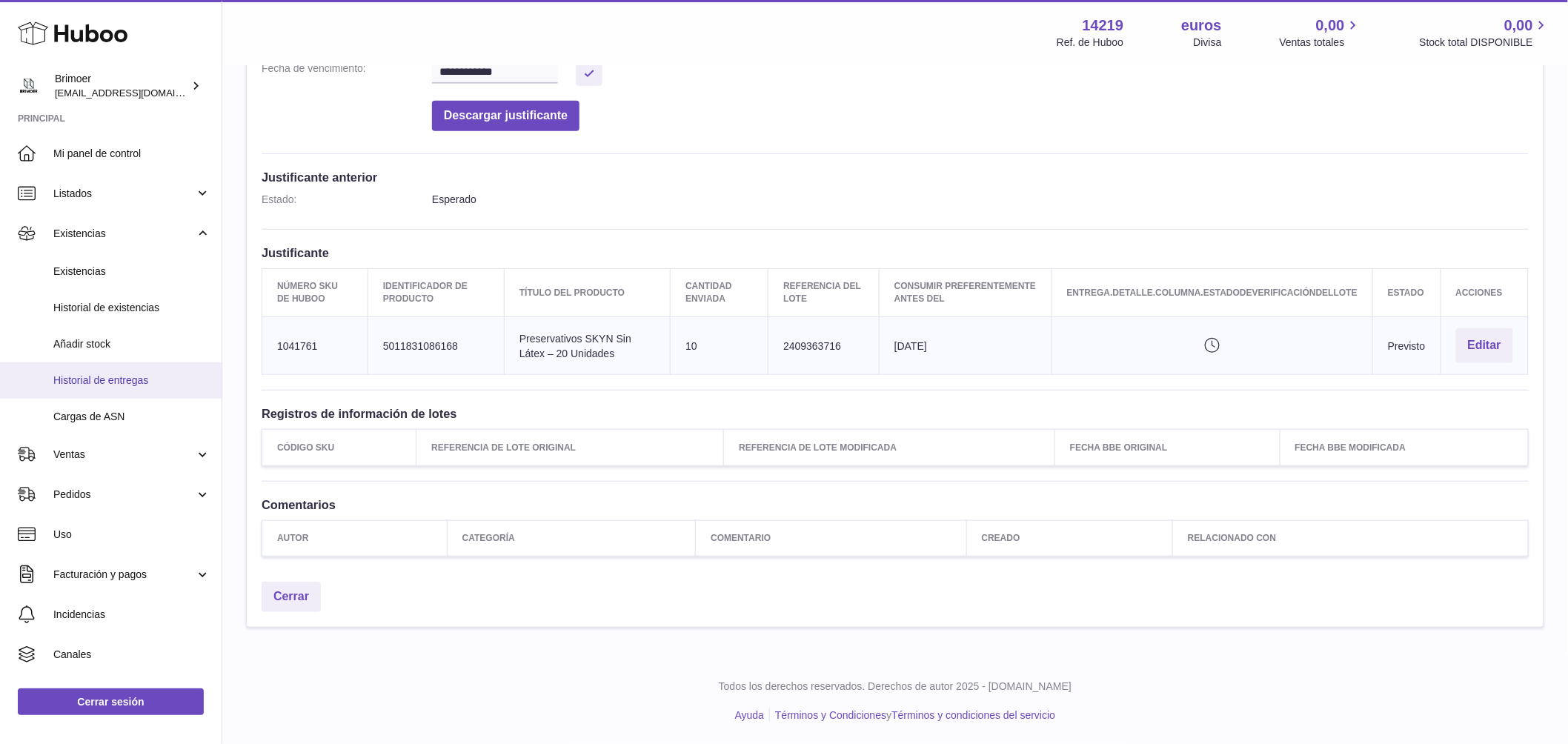
click at [130, 380] on font "Historial de entregas" at bounding box center [101, 380] width 95 height 12
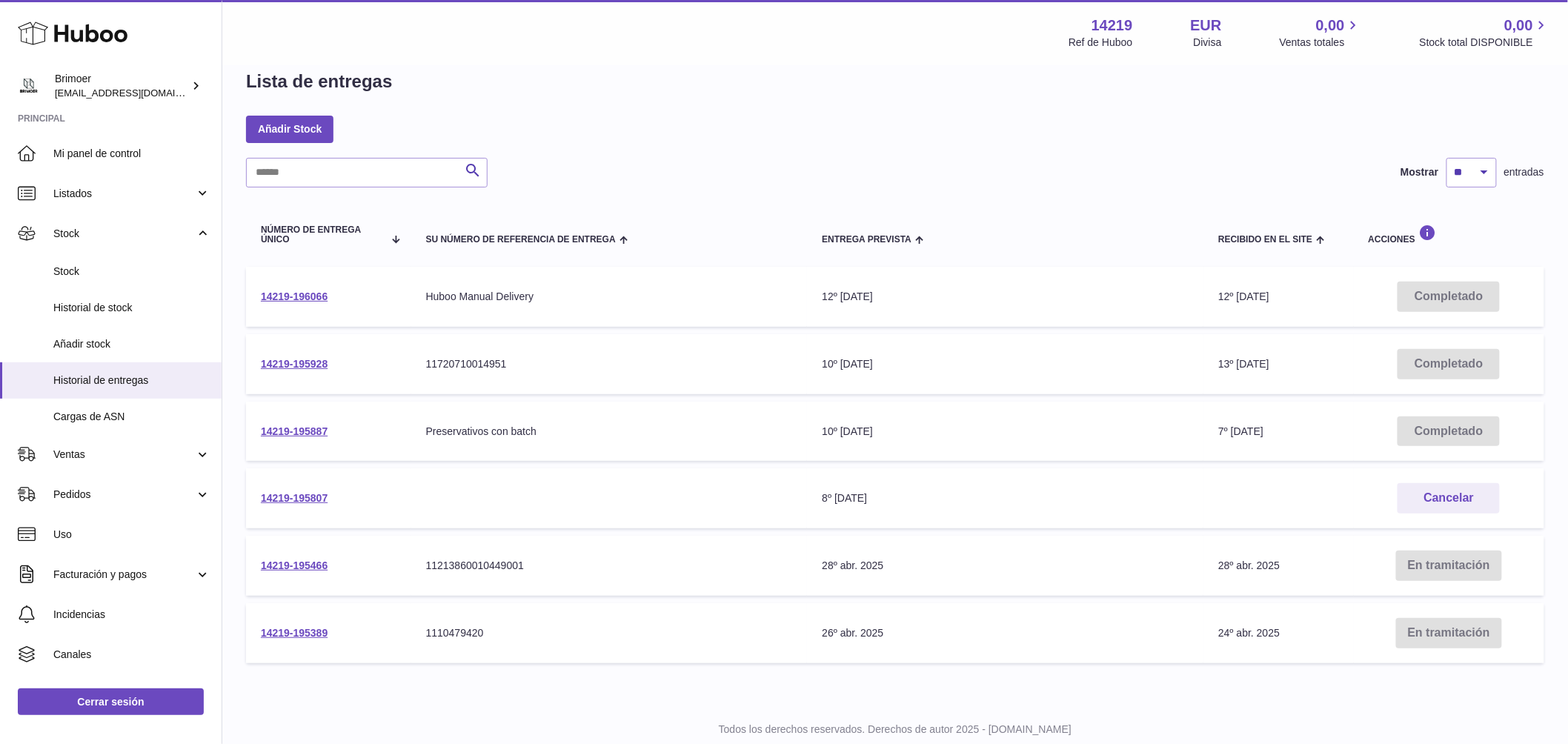
scroll to position [26, 0]
click at [141, 314] on span "Historial de stock" at bounding box center [131, 308] width 157 height 14
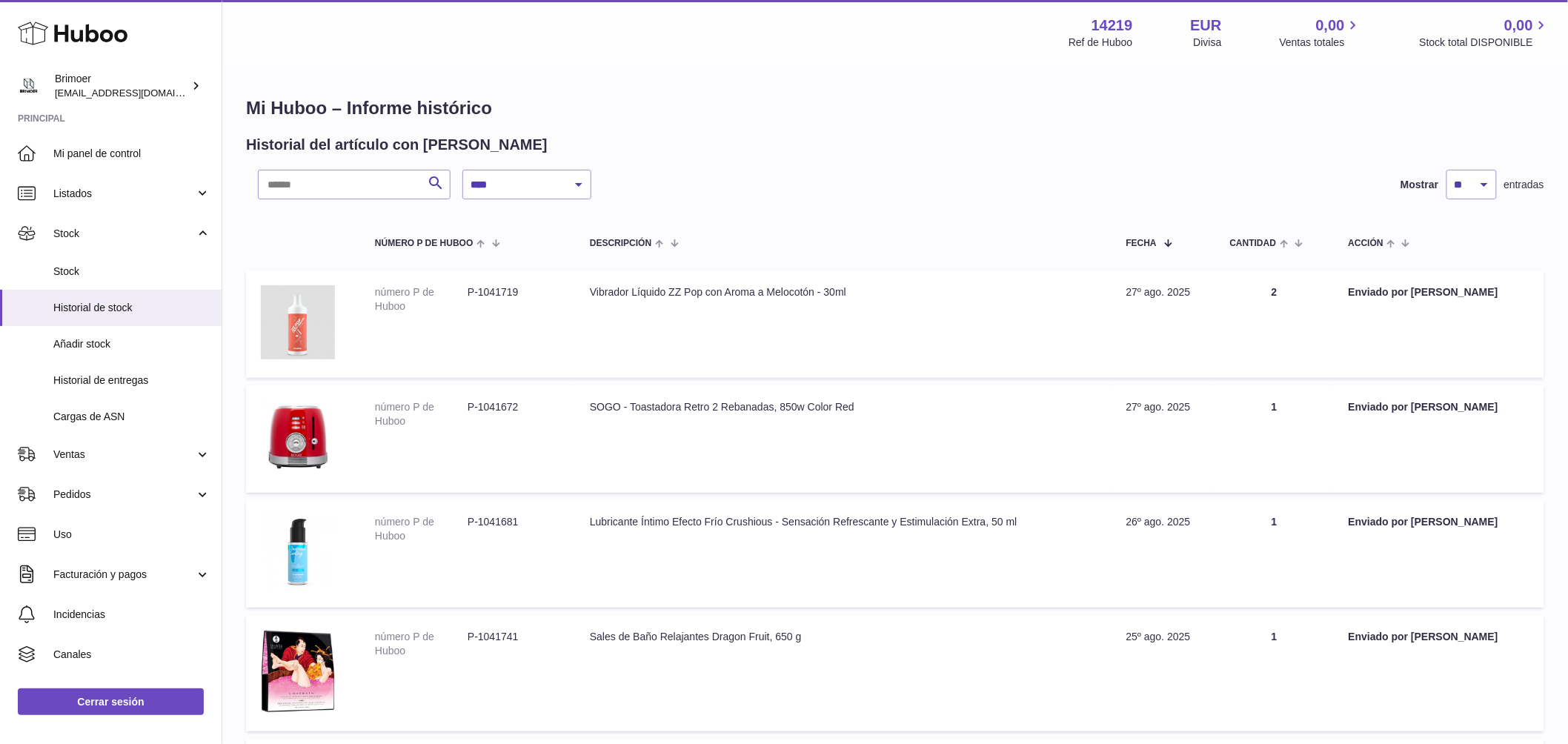
click at [493, 409] on dd "P-1041672" at bounding box center [514, 414] width 93 height 28
copy tr "P-1041672"
click at [520, 365] on td "número P de Huboo P-1041719" at bounding box center [467, 324] width 215 height 108
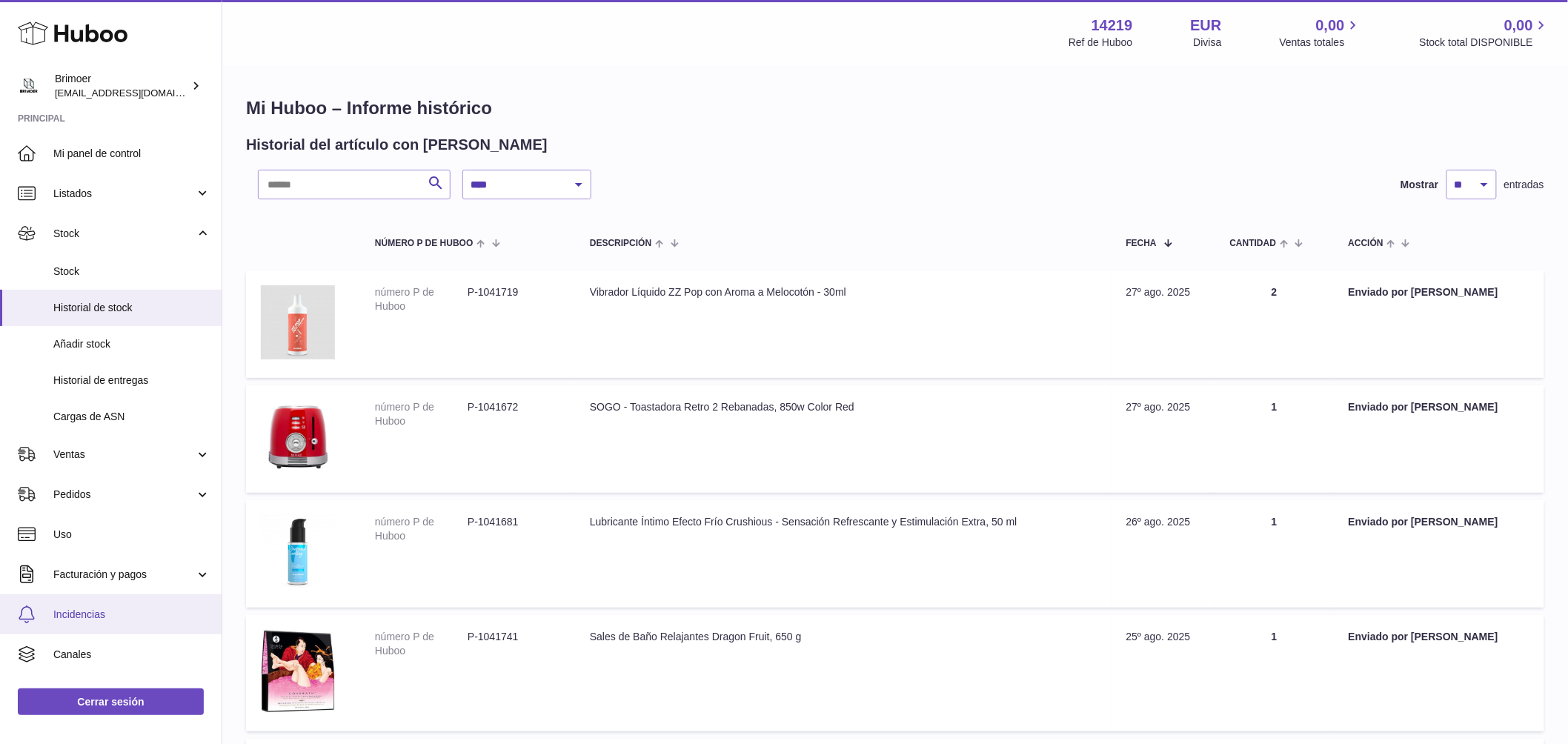
click at [108, 614] on span "Incidencias" at bounding box center [131, 614] width 157 height 14
